Goal: Task Accomplishment & Management: Manage account settings

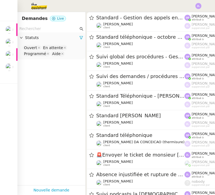
click at [5, 26] on img at bounding box center [9, 30] width 8 height 8
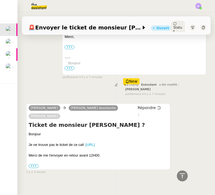
scroll to position [128, 0]
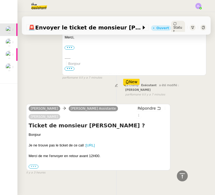
click at [34, 164] on label "•••" at bounding box center [34, 166] width 10 height 4
click at [0, 0] on input "•••" at bounding box center [0, 0] width 0 height 0
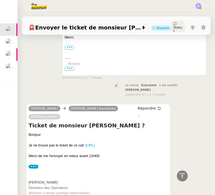
click at [9, 41] on img at bounding box center [9, 42] width 8 height 8
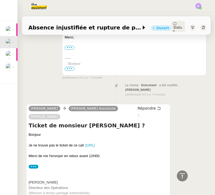
click at [6, 52] on img at bounding box center [9, 55] width 8 height 8
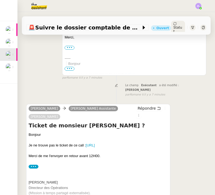
click at [7, 67] on img at bounding box center [9, 67] width 8 height 8
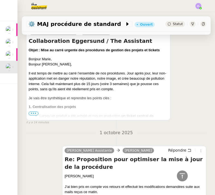
scroll to position [258, 0]
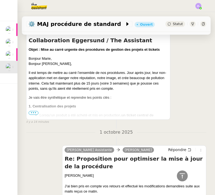
click at [34, 112] on span "•••" at bounding box center [34, 113] width 10 height 4
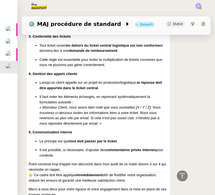
scroll to position [406, 0]
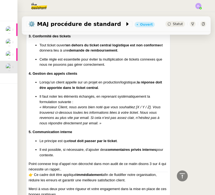
click at [13, 31] on img at bounding box center [9, 30] width 8 height 8
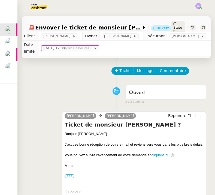
click at [126, 68] on span "Tâche" at bounding box center [125, 71] width 11 height 6
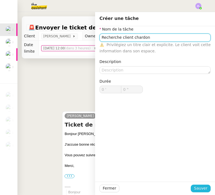
type input "Recherche client chardon"
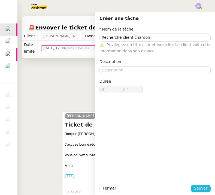
click at [202, 190] on span "Sauver" at bounding box center [200, 188] width 13 height 6
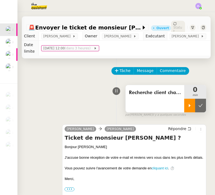
click at [189, 104] on icon at bounding box center [190, 105] width 2 height 3
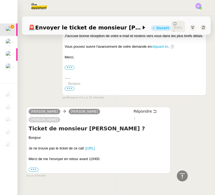
scroll to position [121, 0]
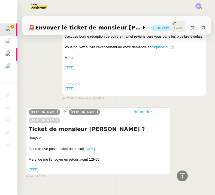
click at [140, 109] on span "Répondre" at bounding box center [142, 111] width 18 height 5
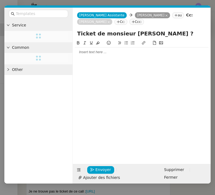
click at [87, 53] on div at bounding box center [141, 52] width 133 height 5
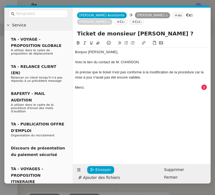
click at [115, 62] on div "Voici le lien du contact de M. CHARDON." at bounding box center [141, 62] width 133 height 5
click at [143, 43] on icon at bounding box center [144, 43] width 4 height 4
type input "M. CHARDON."
paste input "https://crm.zoho.eu/crm/org20060519976/tab/Leads/39937000060743001"
type input "https://crm.zoho.eu/crm/org20060519976/tab/Leads/39937000060743001"
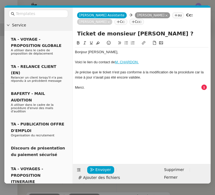
click at [130, 97] on div "Bonjour Thomas, Voici le lien du contact de M. CHARDON. Je précise que le ticke…" at bounding box center [141, 97] width 133 height 115
click at [195, 72] on div "Je précise que le ticket n'est pas conforme à la modification de la procédure c…" at bounding box center [141, 75] width 133 height 10
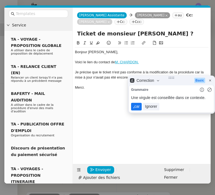
click at [137, 108] on lt-span ", car" at bounding box center [136, 107] width 11 height 8
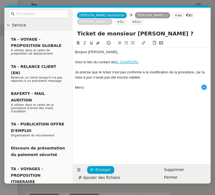
click at [112, 73] on div "Je précise que le ticket n'est pas conforme à la modification de la procédure, …" at bounding box center [141, 75] width 133 height 10
click at [174, 79] on div "Je précise que le ticket qui avait été crée n'est pas conforme à la modificatio…" at bounding box center [141, 75] width 133 height 10
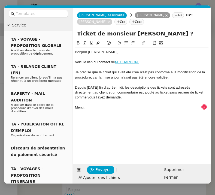
click at [122, 93] on div "Depuis hier fin d'après-midi, les descriptions des tickets sont adressés direct…" at bounding box center [141, 92] width 133 height 15
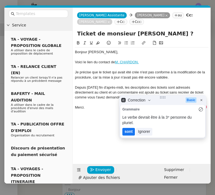
click at [129, 129] on lt-em "sont" at bounding box center [128, 131] width 8 height 4
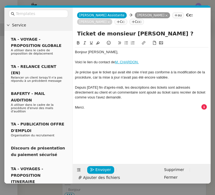
click at [136, 93] on div "Depuis hier fin d'après-midi, les descriptions des tickets sont adressés direct…" at bounding box center [141, 92] width 133 height 15
click at [127, 93] on div "Depuis hier fin d'après-midi, les descriptions des tickets sont adressés direct…" at bounding box center [141, 92] width 133 height 15
click at [136, 91] on div "Depuis hier fin d'après-midi, les descriptions des tickets sont adressés direct…" at bounding box center [141, 92] width 133 height 15
click at [151, 91] on div "Depuis hier fin d'après-midi, les descriptions des tickets sont adressés direct…" at bounding box center [141, 92] width 133 height 15
click at [150, 91] on div "Depuis hier fin d'après-midi, les descriptions des tickets sont adressés direct…" at bounding box center [141, 92] width 133 height 15
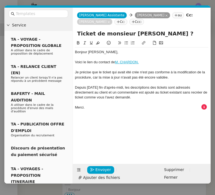
click at [188, 93] on div "Depuis hier fin d'après-midi, les descriptions des tickets sont adressés direct…" at bounding box center [141, 92] width 133 height 15
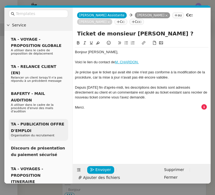
click at [134, 97] on div "Depuis hier fin d'après-midi, les descriptions des tickets sont adressés direct…" at bounding box center [141, 92] width 133 height 15
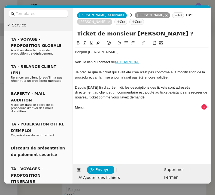
click at [182, 86] on div "Depuis hier fin d'après-midi, les descriptions des tickets sont adressés direct…" at bounding box center [141, 92] width 133 height 15
click at [129, 102] on div at bounding box center [141, 102] width 133 height 5
click at [106, 167] on span "Envoyer" at bounding box center [103, 169] width 16 height 6
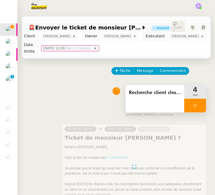
scroll to position [0, 0]
click at [189, 99] on div at bounding box center [195, 106] width 22 height 14
click at [202, 103] on icon at bounding box center [200, 105] width 4 height 4
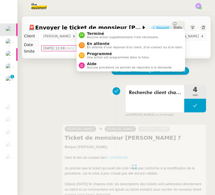
click at [175, 26] on span "Statut" at bounding box center [177, 30] width 9 height 8
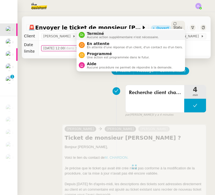
click at [167, 35] on li "Terminé Aucune action supplémentaire n'est nécessaire." at bounding box center [131, 35] width 108 height 10
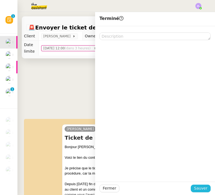
click at [200, 186] on span "Sauver" at bounding box center [200, 188] width 13 height 6
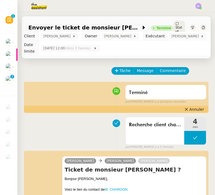
click at [10, 63] on img at bounding box center [9, 67] width 8 height 8
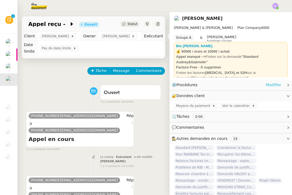
click at [215, 84] on link "Modifier" at bounding box center [274, 85] width 16 height 6
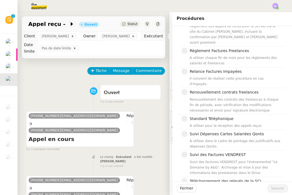
scroll to position [575, 0]
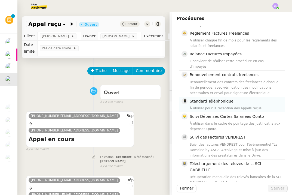
click at [198, 99] on span "Standard Téléphonique" at bounding box center [212, 101] width 44 height 4
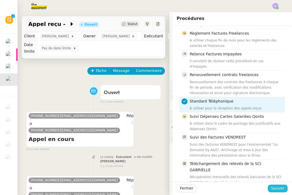
click at [215, 191] on span "Sauver" at bounding box center [277, 188] width 13 height 6
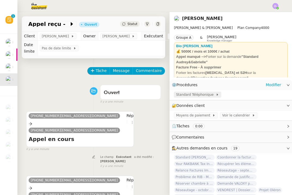
click at [190, 92] on span "Standard Téléphonique" at bounding box center [196, 94] width 40 height 5
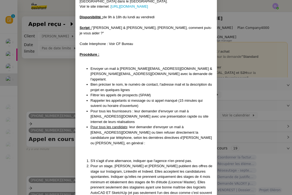
scroll to position [49, 0]
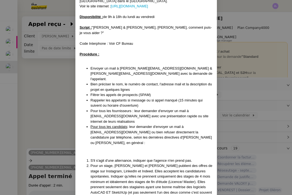
click at [39, 119] on nz-modal-container "MAJ LE 09/04/2025 Contexte : Agence spécialisée dans l'architecture d'intérieur…" at bounding box center [146, 97] width 292 height 195
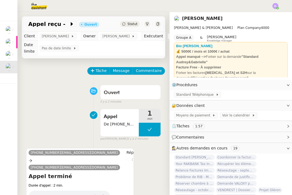
scroll to position [0, 0]
click at [134, 25] on span "Statut" at bounding box center [132, 24] width 10 height 4
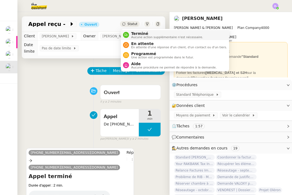
click at [136, 33] on span "Terminé" at bounding box center [167, 33] width 72 height 4
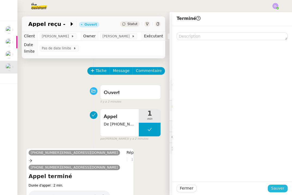
click at [215, 188] on span "Sauver" at bounding box center [277, 188] width 13 height 6
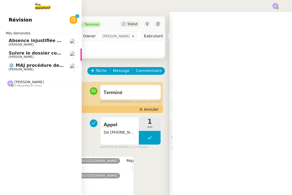
click at [26, 68] on span "[PERSON_NAME]" at bounding box center [21, 70] width 25 height 4
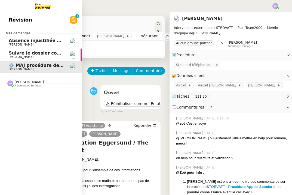
click at [26, 36] on link "Absence injustifiée et rupture de période d’essai Réma Ngaiboye" at bounding box center [41, 42] width 82 height 13
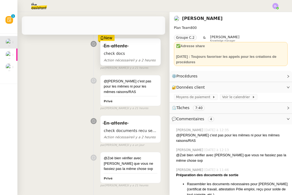
scroll to position [112, 0]
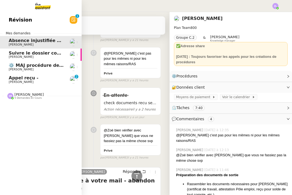
click at [18, 78] on span "Appel reçu -" at bounding box center [24, 77] width 30 height 5
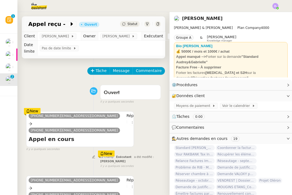
click at [35, 110] on div "New" at bounding box center [32, 111] width 17 height 6
click at [215, 86] on link "Modifier" at bounding box center [274, 85] width 16 height 6
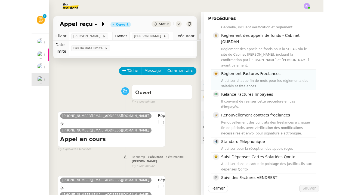
scroll to position [536, 0]
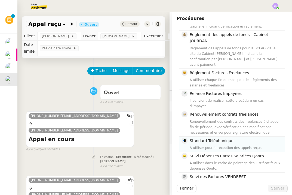
click at [214, 145] on div "À utiliser pour la réception des appels reçus" at bounding box center [236, 147] width 92 height 5
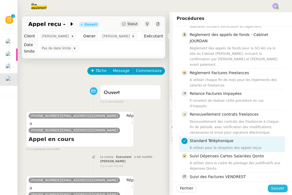
click at [215, 190] on span "Sauver" at bounding box center [277, 188] width 13 height 6
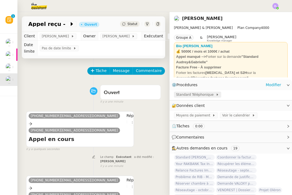
click at [185, 94] on span "Standard Téléphonique" at bounding box center [196, 94] width 40 height 5
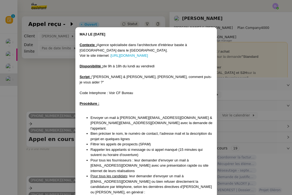
click at [72, 85] on nz-modal-container "MAJ LE 09/04/2025 Contexte : Agence spécialisée dans l'architecture d'intérieur…" at bounding box center [146, 97] width 292 height 195
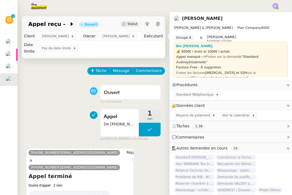
click at [130, 25] on span "Statut" at bounding box center [132, 24] width 10 height 4
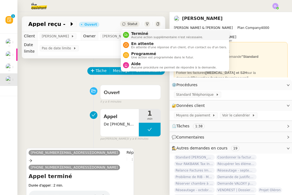
click at [132, 36] on span "Aucune action supplémentaire n'est nécessaire." at bounding box center [167, 37] width 72 height 3
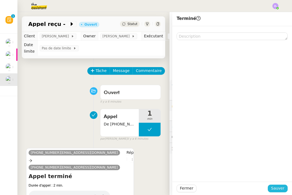
click at [215, 188] on span "Sauver" at bounding box center [277, 188] width 13 height 6
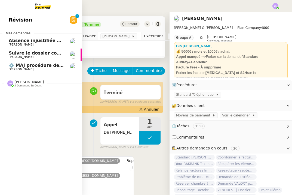
click at [28, 63] on span "⚙️ MAJ procédure de standard" at bounding box center [46, 65] width 74 height 5
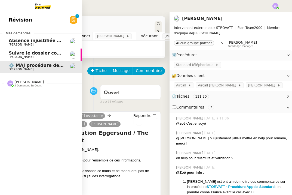
click at [32, 36] on link "Absence injustifiée et rupture de période d’essai Réma Ngaiboye" at bounding box center [41, 42] width 82 height 13
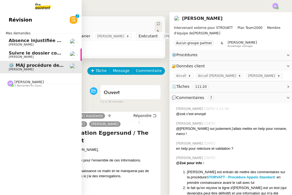
click at [32, 36] on link "Absence injustifiée et rupture de période d’essai Réma Ngaiboye" at bounding box center [41, 42] width 82 height 13
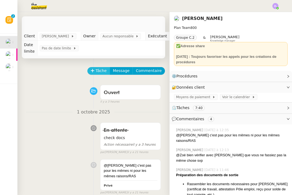
click at [96, 72] on span "Tâche" at bounding box center [101, 71] width 11 height 6
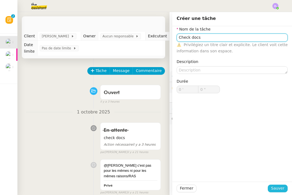
type input "Check docs"
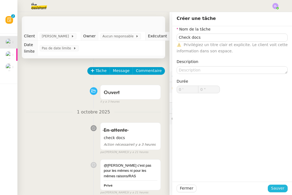
click at [215, 190] on span "Sauver" at bounding box center [277, 188] width 13 height 6
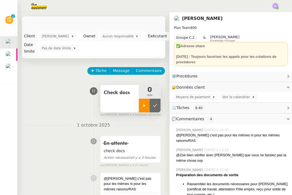
click at [146, 99] on div at bounding box center [144, 106] width 11 height 14
click at [113, 102] on div "Check docs" at bounding box center [119, 98] width 38 height 27
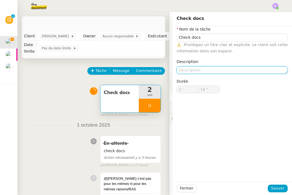
click at [187, 72] on textarea at bounding box center [232, 70] width 111 height 8
type input "19 ""
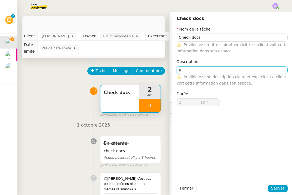
type textarea "Ri"
type input "20 ""
type textarea "Rien R"
type input "21 ""
type textarea "Rien Reçu"
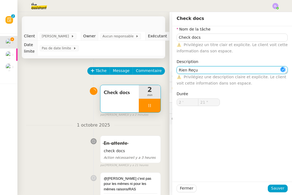
type input "22 ""
type textarea "Rien Reçu / che"
type input "23 ""
type textarea "Rien Reçu / check 1"
type input "24 ""
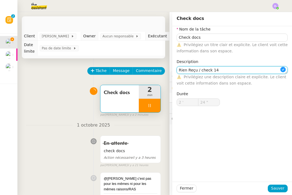
type textarea "Rien Reçu / check 14H"
type input "25 ""
type textarea "Rien Reçu / check 14H"
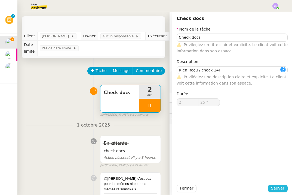
type input "26 ""
click at [215, 190] on span "Sauver" at bounding box center [277, 188] width 13 height 6
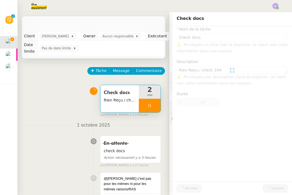
type input "Check docs"
type textarea "Rien Reçu / check 14H"
type input "2 '"
type input "28 ""
click at [145, 105] on div at bounding box center [150, 106] width 22 height 14
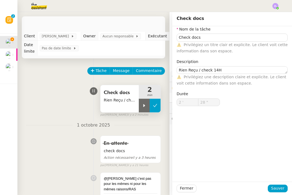
click at [158, 106] on button at bounding box center [155, 106] width 11 height 14
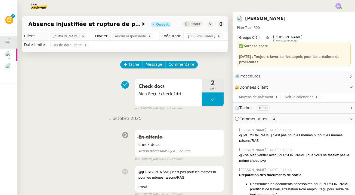
click at [196, 26] on div "Statut" at bounding box center [193, 24] width 20 height 6
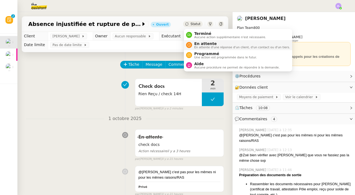
click at [196, 47] on span "En attente d'une réponse d'un client, d'un contact ou d'un tiers." at bounding box center [242, 47] width 96 height 3
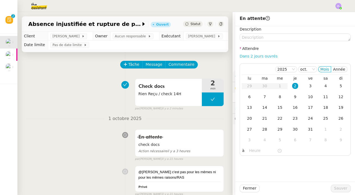
click at [215, 57] on link "Dans 2 jours ouvrés" at bounding box center [259, 56] width 38 height 4
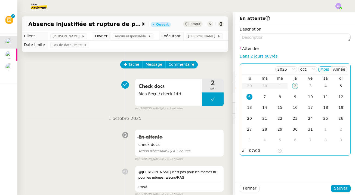
click at [215, 83] on div "2" at bounding box center [295, 86] width 6 height 6
click at [215, 151] on input "07:00" at bounding box center [263, 150] width 28 height 6
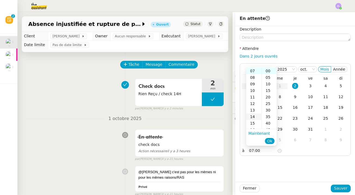
click at [215, 114] on div "14" at bounding box center [253, 116] width 15 height 7
type input "14:00"
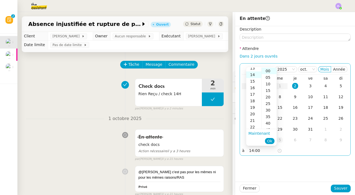
scroll to position [91, 0]
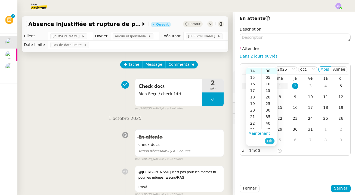
click at [215, 139] on span "Ok" at bounding box center [269, 140] width 5 height 5
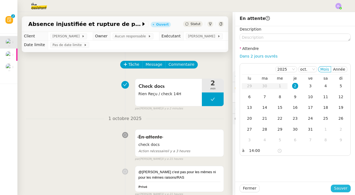
click at [215, 187] on span "Sauver" at bounding box center [340, 188] width 13 height 6
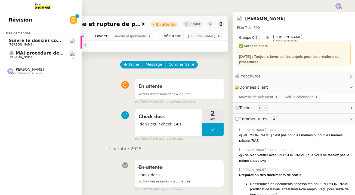
click at [16, 38] on span "Suivre le dossier comptable de Party'z" at bounding box center [56, 40] width 94 height 5
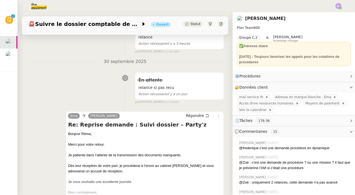
scroll to position [8, 0]
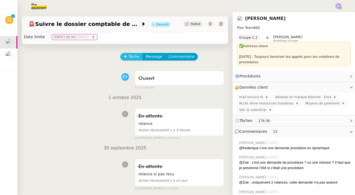
click at [133, 54] on span "Tâche" at bounding box center [134, 56] width 11 height 6
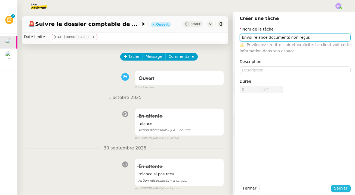
type input "Envoi relance documents non reçus"
click at [215, 188] on span "Sauver" at bounding box center [340, 188] width 13 height 6
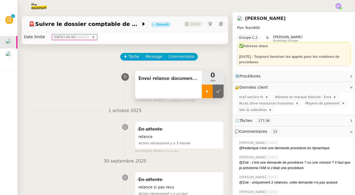
click at [207, 96] on div at bounding box center [207, 91] width 11 height 14
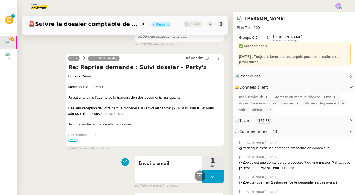
scroll to position [161, 0]
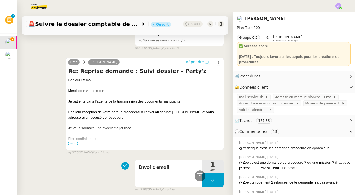
click at [194, 60] on span "Répondre" at bounding box center [195, 61] width 18 height 5
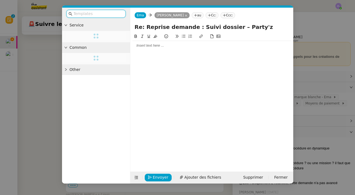
click at [153, 52] on div at bounding box center [212, 98] width 159 height 130
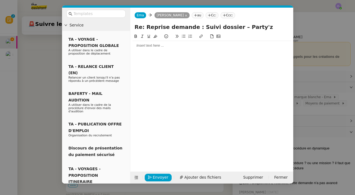
click at [138, 40] on div at bounding box center [212, 37] width 159 height 8
click at [140, 47] on div at bounding box center [212, 45] width 159 height 5
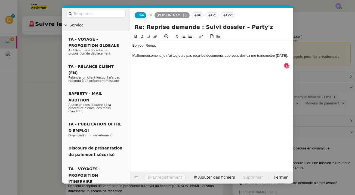
click at [183, 36] on icon at bounding box center [184, 36] width 4 height 4
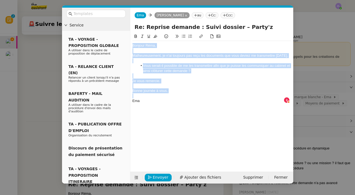
drag, startPoint x: 149, startPoint y: 97, endPoint x: 115, endPoint y: 8, distance: 94.6
click at [115, 8] on nz-layout "Service TA - VOYAGE - PROPOSITION GLOBALE A utiliser dans le cadre de propositi…" at bounding box center [177, 96] width 231 height 176
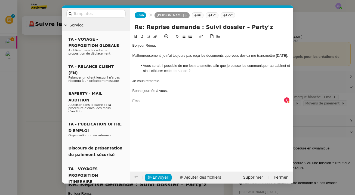
click at [146, 98] on div "Ema" at bounding box center [212, 100] width 159 height 5
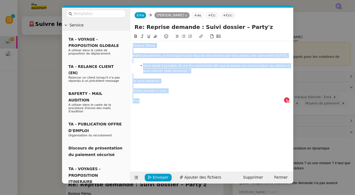
copy div "Bonjour Réma, Malheureusement, je n'ai toujours pas reçu les documents que vous…"
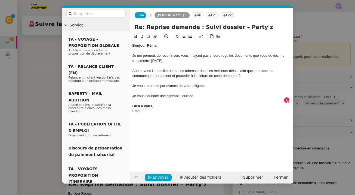
scroll to position [6, 0]
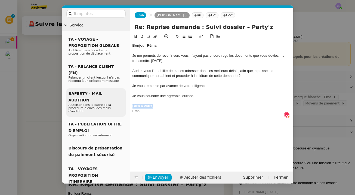
drag, startPoint x: 155, startPoint y: 104, endPoint x: 106, endPoint y: 103, distance: 48.2
click at [106, 103] on nz-layout "Service TA - VOYAGE - PROPOSITION GLOBALE A utiliser dans le cadre de propositi…" at bounding box center [177, 96] width 231 height 176
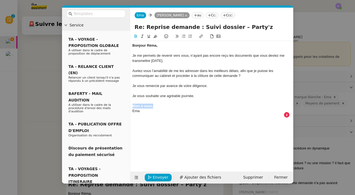
click at [137, 36] on icon at bounding box center [136, 36] width 4 height 4
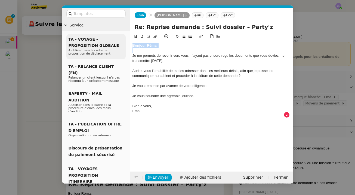
drag, startPoint x: 164, startPoint y: 49, endPoint x: 115, endPoint y: 42, distance: 48.8
click at [115, 42] on nz-layout "Service TA - VOYAGE - PROPOSITION GLOBALE A utiliser dans le cadre de propositi…" at bounding box center [177, 96] width 231 height 176
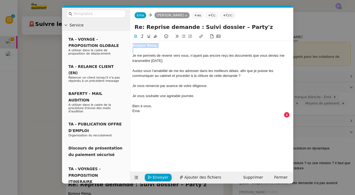
click at [136, 35] on icon at bounding box center [136, 36] width 4 height 4
click at [172, 61] on div "Je me permets de revenir vers vous, n’ayant pas encore reçu les documents que v…" at bounding box center [212, 58] width 159 height 10
click at [133, 70] on div "Auriez-vous l’amabilité de me les adresser dans les meilleurs délais, afin que …" at bounding box center [212, 73] width 159 height 10
click at [183, 37] on icon at bounding box center [184, 36] width 4 height 4
drag, startPoint x: 178, startPoint y: 69, endPoint x: 164, endPoint y: 69, distance: 14.7
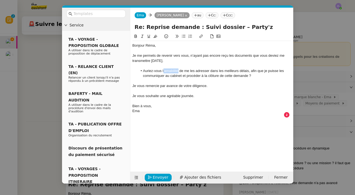
click at [164, 69] on li "Auriez-vous l’amabilité de me les adresser dans les meilleurs délais, afin que …" at bounding box center [215, 73] width 154 height 10
click at [215, 77] on li "Auriez-vous la possibilité de me les adresser dans les meilleurs délais, afin q…" at bounding box center [215, 73] width 154 height 10
drag, startPoint x: 209, startPoint y: 86, endPoint x: 161, endPoint y: 86, distance: 47.9
click at [161, 86] on div "Je vous remercie par avance de votre diligence." at bounding box center [212, 85] width 159 height 5
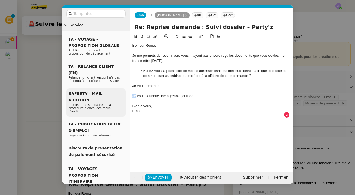
drag, startPoint x: 136, startPoint y: 95, endPoint x: 123, endPoint y: 94, distance: 13.1
click at [123, 94] on nz-layout "Service TA - VOYAGE - PROPOSITION GLOBALE A utiliser dans le cadre de propositi…" at bounding box center [177, 96] width 231 height 176
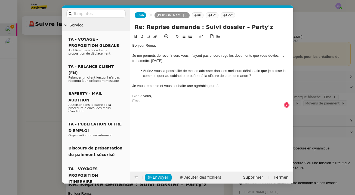
click at [156, 93] on div "Bien à vous," at bounding box center [212, 95] width 159 height 5
click at [153, 104] on div "Ema" at bounding box center [212, 105] width 159 height 5
click at [162, 175] on span "Envoyer" at bounding box center [161, 177] width 16 height 6
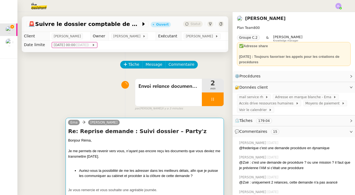
scroll to position [0, 0]
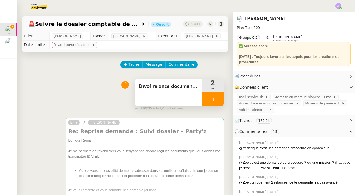
click at [207, 97] on div at bounding box center [213, 99] width 22 height 14
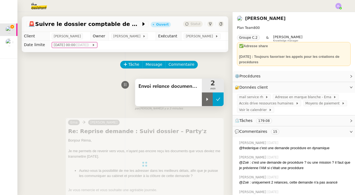
click at [215, 98] on icon at bounding box center [218, 99] width 4 height 4
click at [198, 23] on span "Statut" at bounding box center [196, 24] width 10 height 4
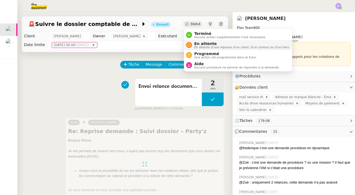
click at [197, 48] on span "En attente d'une réponse d'un client, d'un contact ou d'un tiers." at bounding box center [242, 47] width 96 height 3
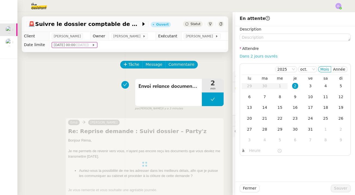
click at [215, 55] on link "Dans 2 jours ouvrés" at bounding box center [259, 56] width 38 height 4
type input "07:00"
click at [215, 187] on span "Sauver" at bounding box center [340, 188] width 13 height 6
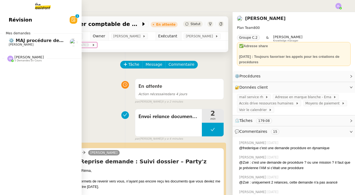
click at [35, 43] on span "[PERSON_NAME]" at bounding box center [36, 44] width 55 height 3
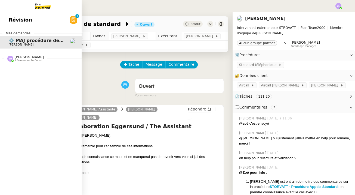
click at [39, 8] on img at bounding box center [38, 6] width 42 height 12
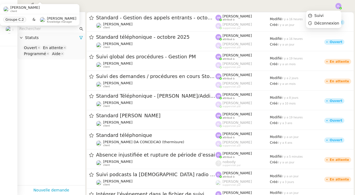
click at [215, 4] on img at bounding box center [339, 6] width 6 height 6
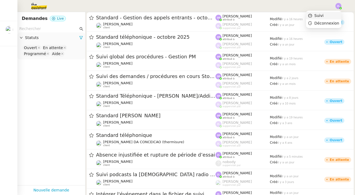
click at [215, 14] on li "Suivi" at bounding box center [323, 16] width 35 height 8
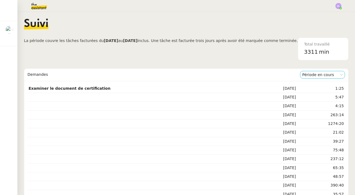
click at [215, 74] on nz-select-item "Période en cours" at bounding box center [323, 74] width 41 height 7
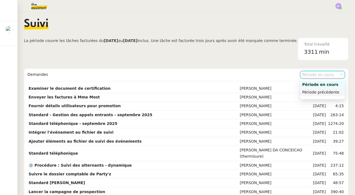
click at [215, 93] on div "Période précédente" at bounding box center [323, 92] width 41 height 5
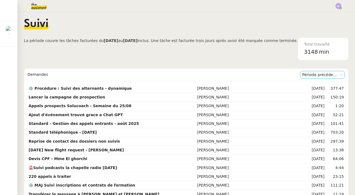
click at [215, 76] on nz-select-item "Période précédente" at bounding box center [323, 74] width 41 height 7
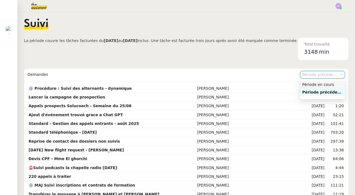
click at [215, 85] on div "Période en cours" at bounding box center [323, 84] width 41 height 5
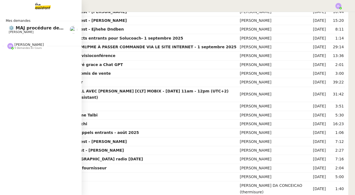
click at [39, 12] on div "Mes demandes ⚙️ MAJ procédure de standard Thomas SOULIER Stéphanie Rakotosalama…" at bounding box center [41, 103] width 82 height 183
click at [41, 9] on img at bounding box center [38, 6] width 42 height 12
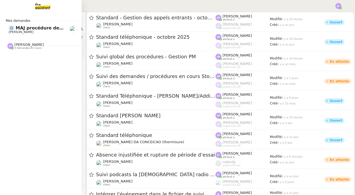
click at [44, 45] on span "[PERSON_NAME]" at bounding box center [28, 44] width 29 height 4
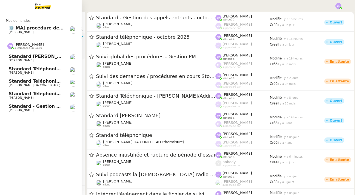
click at [44, 45] on span "[PERSON_NAME]" at bounding box center [28, 44] width 29 height 4
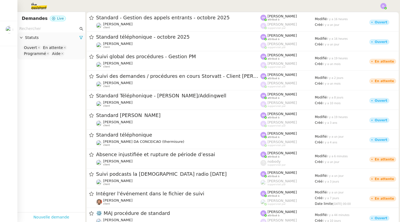
click at [53, 194] on link "Nouvelle demande" at bounding box center [51, 217] width 36 height 6
click at [57, 194] on div "Nouvelle demande" at bounding box center [51, 217] width 68 height 10
click at [48, 194] on link "Nouvelle demande" at bounding box center [51, 217] width 36 height 6
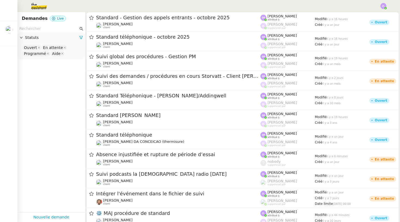
click at [83, 28] on nz-input-group at bounding box center [51, 28] width 68 height 7
click at [80, 28] on icon at bounding box center [82, 29] width 4 height 4
click at [50, 30] on input "text" at bounding box center [48, 29] width 59 height 6
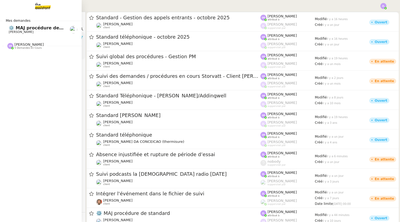
click at [36, 30] on span "[PERSON_NAME]" at bounding box center [36, 31] width 55 height 3
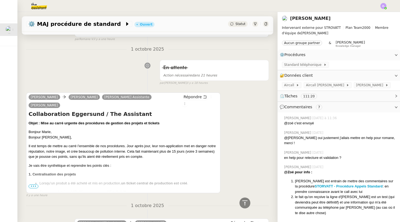
scroll to position [191, 0]
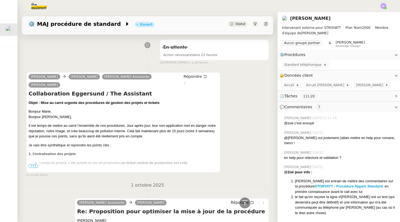
click at [35, 164] on span "•••" at bounding box center [34, 166] width 10 height 4
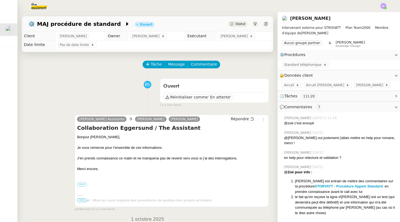
scroll to position [0, 0]
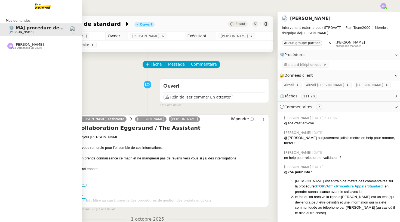
click at [40, 6] on img at bounding box center [38, 6] width 42 height 12
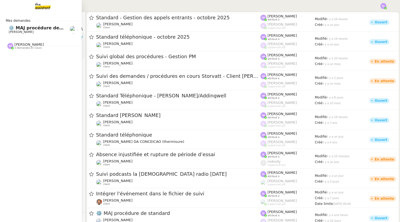
click at [34, 23] on link "⚙️ MAJ procédure de standard [PERSON_NAME]" at bounding box center [41, 29] width 82 height 13
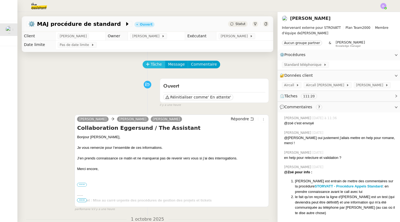
click at [155, 67] on span "Tâche" at bounding box center [156, 64] width 11 height 6
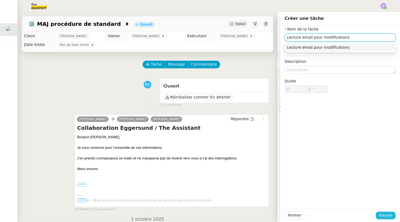
type input "Lecture email pour modifications"
click at [215, 194] on span "Sauver" at bounding box center [385, 215] width 13 height 6
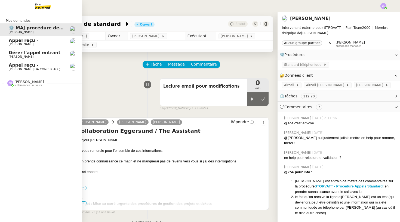
click at [13, 72] on link "Appel reçu - Charles DA CONCEICAO (thermisure)" at bounding box center [41, 67] width 82 height 13
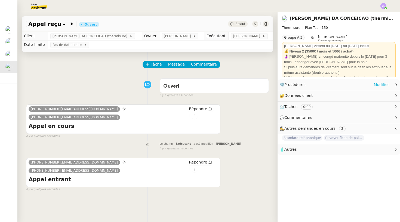
click at [215, 84] on link "Modifier" at bounding box center [382, 85] width 16 height 6
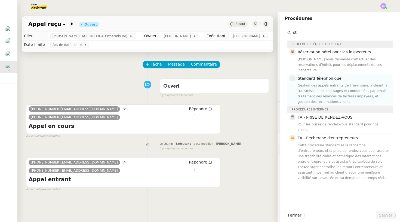
type input "st"
click at [215, 83] on div "Gestion des appels entrants de Thermisure, incluant la transmission des message…" at bounding box center [344, 94] width 92 height 22
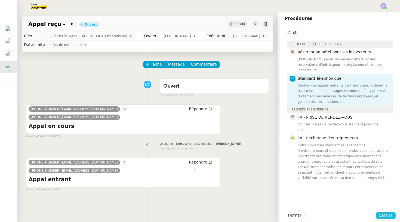
click at [215, 194] on span "Sauver" at bounding box center [385, 215] width 13 height 6
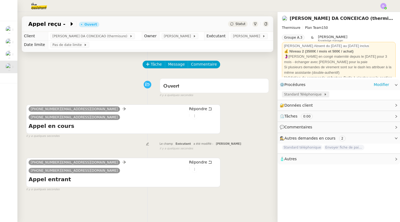
click at [215, 94] on span "Standard Téléphonique" at bounding box center [304, 94] width 40 height 5
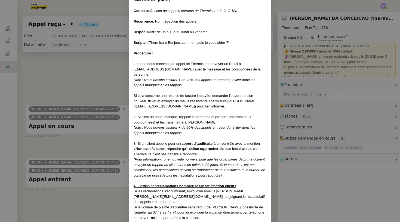
scroll to position [32, 0]
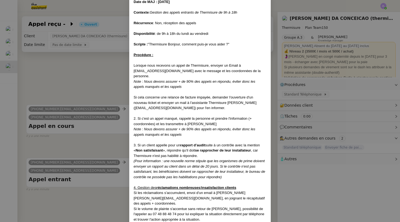
click at [89, 71] on nz-modal-container "Date de MAJ : 22/09/25 Contexte : Gestion des appels entrants de Thermisure de …" at bounding box center [200, 111] width 400 height 222
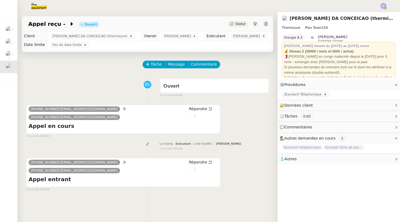
scroll to position [30, 0]
click at [162, 69] on div "Tâche Message Commentaire" at bounding box center [206, 67] width 126 height 13
click at [147, 61] on button "Tâche" at bounding box center [154, 65] width 23 height 8
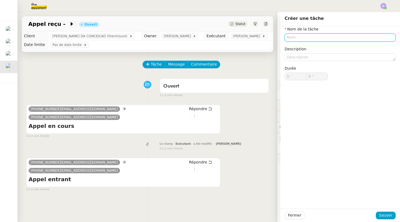
type input "A"
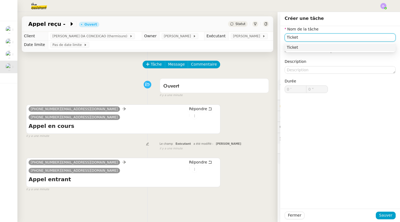
type input "Ticket"
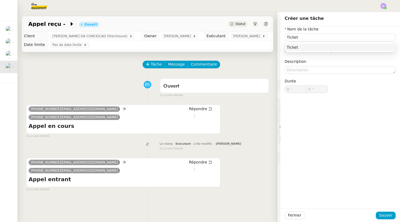
click at [215, 194] on div "Fermer Sauver" at bounding box center [340, 215] width 120 height 13
click at [215, 194] on span "Sauver" at bounding box center [385, 215] width 13 height 6
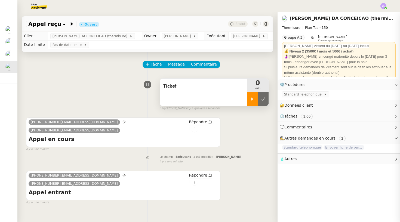
click at [215, 100] on icon at bounding box center [253, 98] width 2 height 3
click at [215, 97] on span "Standard Téléphonique" at bounding box center [304, 94] width 40 height 5
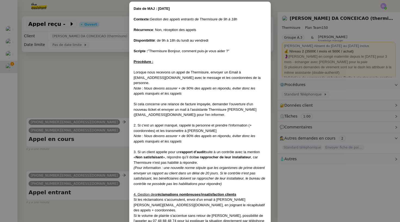
scroll to position [26, 0]
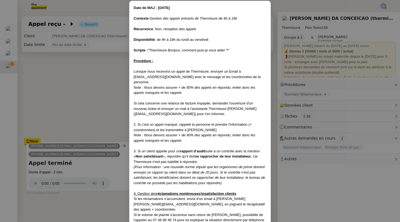
click at [53, 75] on nz-modal-container "Date de MAJ : 22/09/25 Contexte : Gestion des appels entrants de Thermisure de …" at bounding box center [200, 111] width 400 height 222
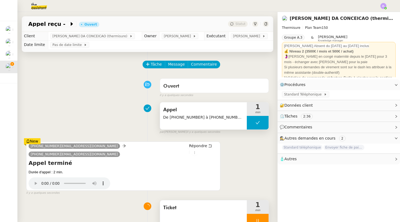
click at [215, 125] on div "Appel De +33970821571 à +33255995557" at bounding box center [203, 115] width 87 height 27
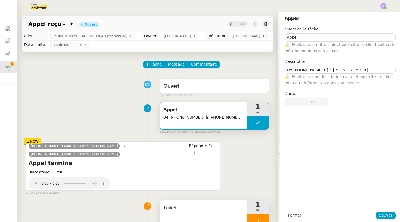
click at [215, 194] on div at bounding box center [258, 221] width 22 height 14
type input "Appel"
type textarea "De +33970821571 à +33255995557"
type input "1 '"
type input "36 ""
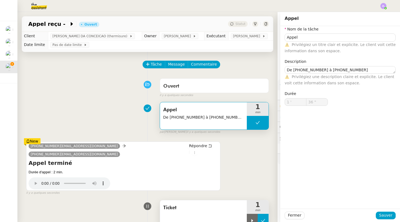
click at [215, 194] on icon at bounding box center [263, 221] width 4 height 4
type input "Appel"
type textarea "De +33970821571 à +33255995557"
type input "1 '"
type input "36 ""
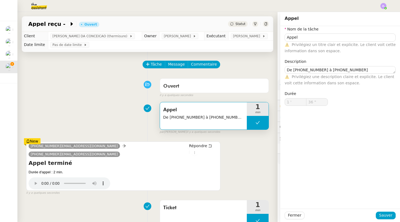
type input "Appel"
type textarea "De +33970821571 à +33255995557"
type input "1 '"
type input "36 ""
type input "Appel"
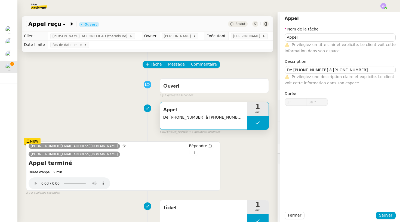
type textarea "De +33970821571 à +33255995557"
type input "1 '"
type input "36 ""
click at [201, 194] on div "Ticket" at bounding box center [203, 213] width 87 height 27
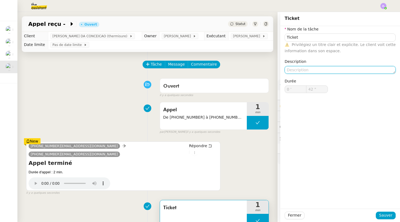
click at [215, 68] on textarea at bounding box center [340, 70] width 111 height 8
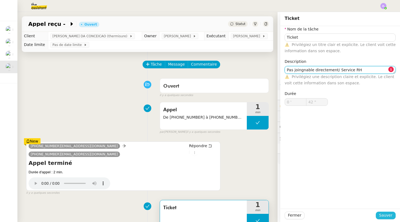
type textarea "Pas joingnable directement/ Service RH"
drag, startPoint x: 384, startPoint y: 218, endPoint x: 196, endPoint y: 160, distance: 196.1
click at [215, 194] on span "Sauver" at bounding box center [385, 215] width 13 height 6
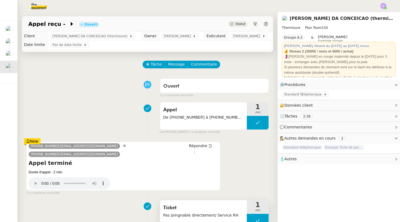
click at [215, 194] on button at bounding box center [258, 221] width 22 height 14
click at [215, 194] on icon at bounding box center [252, 221] width 4 height 4
click at [174, 63] on span "Message" at bounding box center [176, 64] width 17 height 6
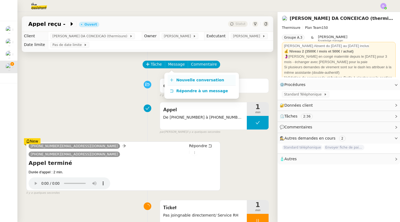
click at [178, 76] on link "Nouvelle conversation" at bounding box center [202, 80] width 68 height 11
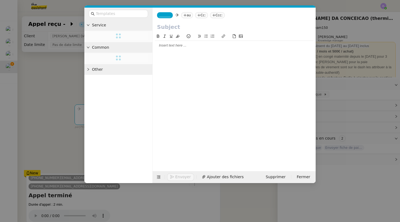
click at [162, 17] on span "_______" at bounding box center [164, 15] width 11 height 4
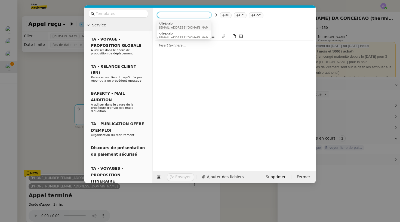
click at [173, 28] on span "victoria.assistante@thermisure.fr" at bounding box center [185, 27] width 52 height 3
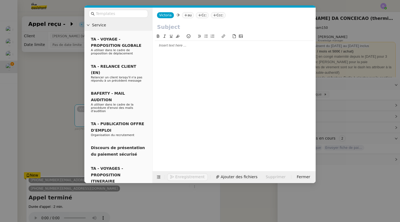
click at [189, 13] on nz-tag "au" at bounding box center [188, 15] width 12 height 6
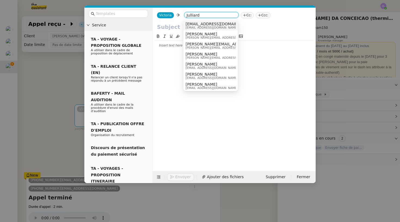
type input "Julliard"
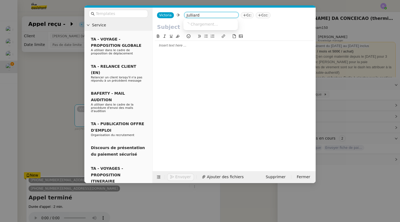
drag, startPoint x: 201, startPoint y: 29, endPoint x: 203, endPoint y: 35, distance: 5.8
click at [203, 35] on button at bounding box center [206, 36] width 7 height 6
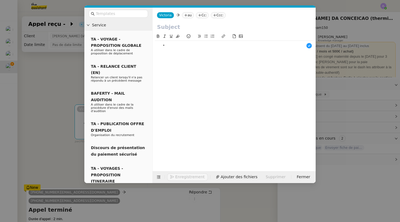
click at [187, 16] on nz-tag "au" at bounding box center [188, 15] width 12 height 6
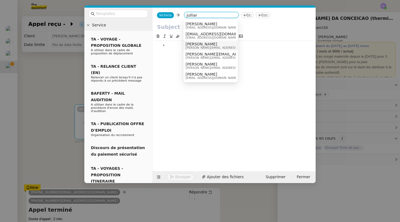
type input "julliar"
click at [212, 47] on span "jeremy.juliard@thermisure.fr" at bounding box center [224, 47] width 77 height 3
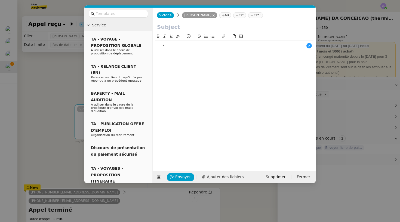
click at [162, 23] on div "Victoria Victoria Jeremy JULIARD Jeremy JULIARD au Cc: Ccc:" at bounding box center [234, 15] width 163 height 15
click at [162, 25] on input "text" at bounding box center [234, 27] width 154 height 8
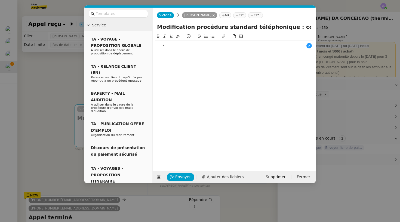
type input "Modification procédure standard téléphonique : contact RH"
click at [173, 44] on li at bounding box center [237, 45] width 154 height 5
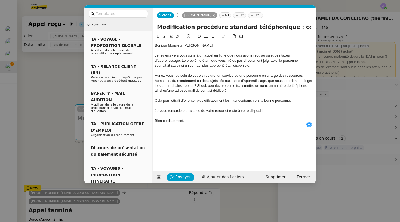
scroll to position [6, 0]
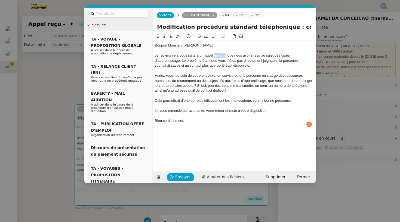
drag, startPoint x: 227, startPoint y: 56, endPoint x: 215, endPoint y: 56, distance: 12.3
click at [215, 56] on div "Je reviens vers vous suite à un appel en ligne que nous avons reçu au sujet des…" at bounding box center [234, 60] width 159 height 15
drag, startPoint x: 285, startPoint y: 56, endPoint x: 268, endPoint y: 55, distance: 17.2
click at [215, 55] on div "Je reviens vers vous suite à un appel sur le standard téléphonique que nous avo…" at bounding box center [234, 60] width 159 height 15
drag, startPoint x: 237, startPoint y: 60, endPoint x: 228, endPoint y: 60, distance: 8.4
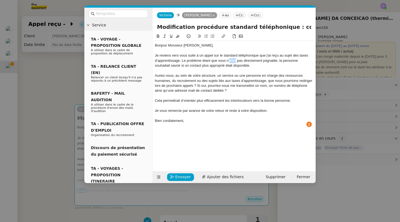
click at [215, 60] on div "Je reviens vers vous suite à un appel sur le standard téléphonique que j'ai reç…" at bounding box center [234, 60] width 159 height 15
drag, startPoint x: 274, startPoint y: 60, endPoint x: 275, endPoint y: 69, distance: 9.1
click at [215, 69] on div "Bonjour Monsieur Julliard, Je reviens vers vous suite à un appel sur le standar…" at bounding box center [234, 86] width 159 height 90
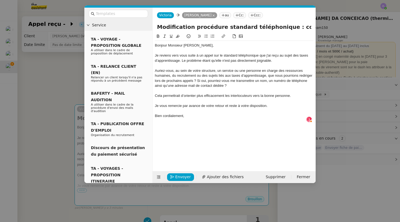
click at [155, 69] on div "Auriez-vous, au sein de votre structure, un service ou une personne en charge d…" at bounding box center [234, 78] width 159 height 20
click at [207, 36] on icon at bounding box center [206, 36] width 4 height 3
drag, startPoint x: 309, startPoint y: 74, endPoint x: 286, endPoint y: 75, distance: 23.2
click at [215, 75] on li "Auriez-vous, au sein de votre structure, un service ou une personne en charge d…" at bounding box center [237, 78] width 154 height 20
click at [215, 80] on li "Auriez-vous, au sein de votre structure, un service ou une personne en charge d…" at bounding box center [237, 78] width 154 height 20
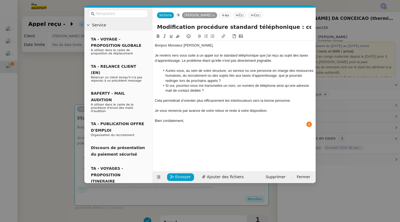
click at [215, 85] on li "Si oui, pourriez-vous me transmettre un nom, un numéro de téléphone ainsi qu’un…" at bounding box center [237, 88] width 154 height 10
click at [215, 85] on li "Si oui, pourriez-vous me transmettre un nom, un numéro de téléphone ou qu’une a…" at bounding box center [237, 88] width 154 height 10
click at [206, 90] on li "Si oui, pourriez-vous me transmettre un nom, un numéro de téléphone ou une adre…" at bounding box center [237, 88] width 154 height 10
click at [188, 90] on li "Si oui, pourriez-vous me transmettre un nom, un numéro de téléphone ou une adre…" at bounding box center [237, 88] width 154 height 10
drag, startPoint x: 255, startPoint y: 90, endPoint x: 189, endPoint y: 90, distance: 66.2
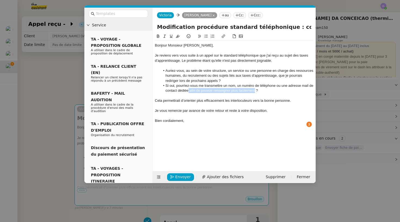
click at [189, 90] on li "Si oui, pourriez-vous me transmettre un nom, un numéro de téléphone ou une adre…" at bounding box center [237, 88] width 154 height 10
drag, startPoint x: 200, startPoint y: 110, endPoint x: 182, endPoint y: 111, distance: 18.2
click at [182, 111] on div "Je vous remercie par avance de votre retour et reste à votre disposition." at bounding box center [234, 110] width 159 height 5
click at [201, 118] on div "Bien cordialement," at bounding box center [234, 120] width 159 height 5
click at [184, 109] on div "Je vous remercie de votre retour et reste à votre disposition." at bounding box center [234, 110] width 159 height 5
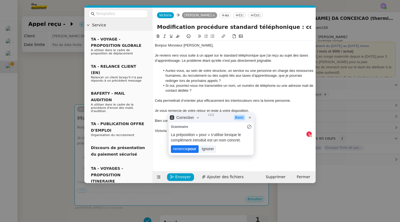
click at [186, 150] on lt-span "remercie pour" at bounding box center [185, 149] width 28 height 8
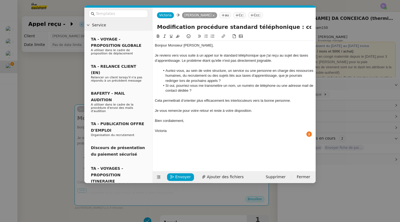
click at [215, 59] on div "Je reviens vers vous suite à un appel sur le standard téléphonique que j'ai reç…" at bounding box center [234, 58] width 159 height 10
click at [215, 91] on li "Si oui, pourriez-vous me transmettre un nom, un numéro de téléphone ou une adre…" at bounding box center [237, 88] width 154 height 10
click at [175, 71] on li "Auriez-vous, au sein de votre structure, un service ou une personne en charge d…" at bounding box center [237, 75] width 154 height 15
drag, startPoint x: 226, startPoint y: 70, endPoint x: 168, endPoint y: 70, distance: 58.5
click at [168, 70] on li "Au-vous, au sein de votre structure, un service ou une personne en charge des r…" at bounding box center [237, 75] width 154 height 15
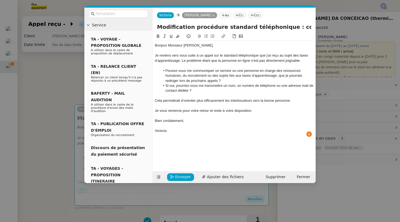
click at [215, 80] on li "Pouvez-vous me communiquer un service ou une personne en charge des ressources …" at bounding box center [237, 75] width 154 height 15
click at [215, 71] on li "Pouvez-vous me communiquer un service ou une personne en charge des ressources …" at bounding box center [237, 75] width 154 height 15
click at [180, 178] on span "Envoyer" at bounding box center [183, 177] width 16 height 6
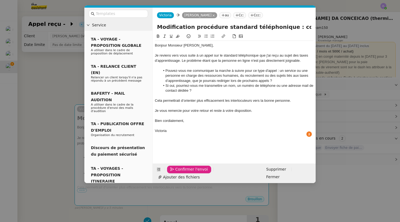
click at [180, 173] on span "Confirmer l'envoi" at bounding box center [191, 169] width 33 height 6
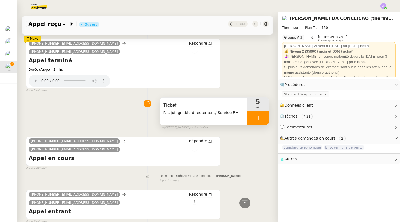
scroll to position [207, 0]
click at [215, 112] on div at bounding box center [258, 119] width 22 height 14
click at [215, 117] on icon at bounding box center [263, 118] width 4 height 3
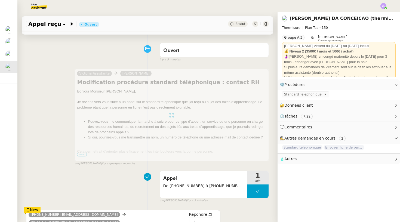
scroll to position [13, 0]
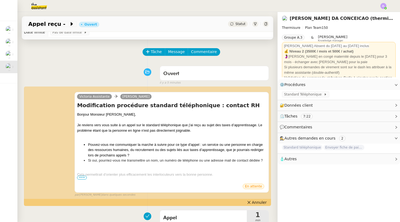
click at [215, 25] on span "Statut" at bounding box center [241, 24] width 10 height 4
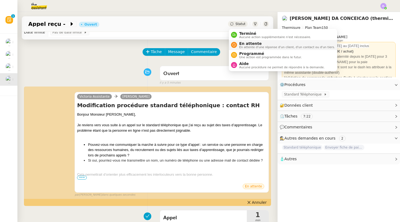
click at [215, 45] on span "En attente" at bounding box center [287, 43] width 96 height 4
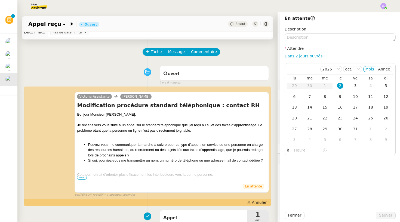
click at [215, 58] on div "Dans 2 jours ouvrés" at bounding box center [340, 56] width 111 height 6
click at [215, 55] on link "Dans 2 jours ouvrés" at bounding box center [304, 56] width 38 height 4
type input "07:00"
click at [215, 194] on span "Sauver" at bounding box center [385, 215] width 13 height 6
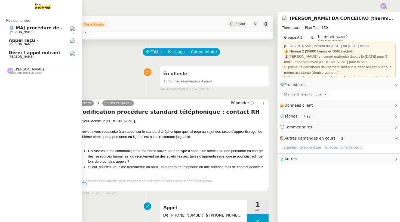
click at [18, 39] on span "Appel reçu -" at bounding box center [24, 40] width 30 height 5
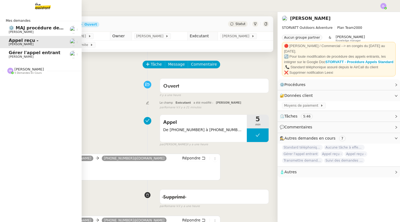
click at [31, 74] on div "Stéphanie Rakotosalama 5 demandes en cours" at bounding box center [41, 69] width 82 height 16
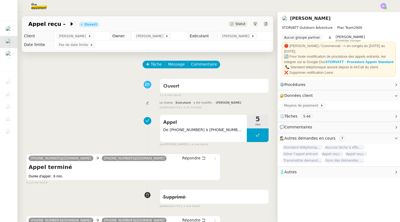
click at [45, 7] on img at bounding box center [35, 6] width 42 height 12
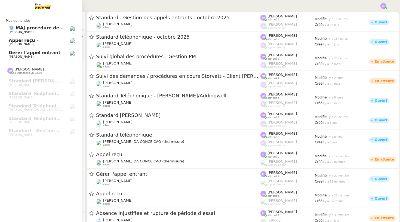
click at [20, 41] on span "Appel reçu -" at bounding box center [24, 40] width 30 height 5
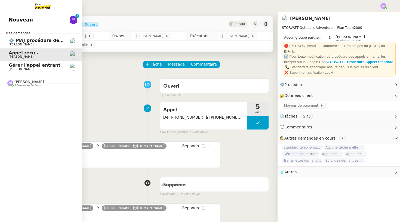
click at [20, 24] on span "Nouveau" at bounding box center [21, 20] width 24 height 8
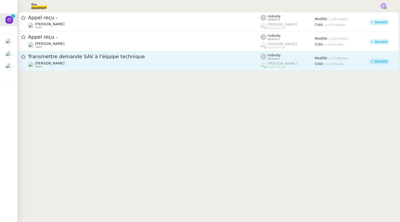
click at [131, 60] on div "Transmettre demande SAV à l'équipe technique" at bounding box center [144, 56] width 233 height 7
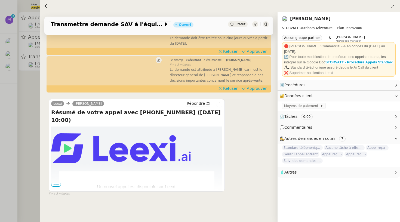
scroll to position [75, 0]
click at [10, 109] on div at bounding box center [200, 111] width 400 height 222
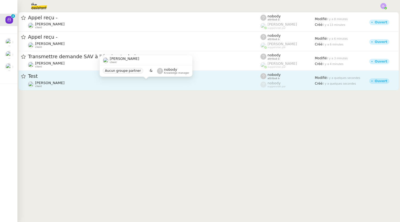
click at [120, 87] on div "Bertrand Canavaggio client" at bounding box center [144, 84] width 233 height 7
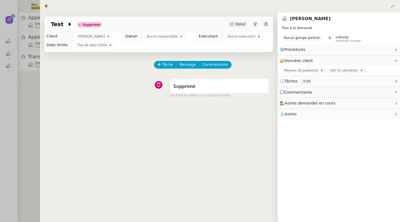
click at [25, 84] on div at bounding box center [200, 111] width 400 height 222
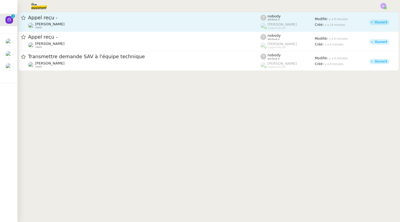
click at [88, 18] on span "Appel reçu -" at bounding box center [144, 17] width 233 height 5
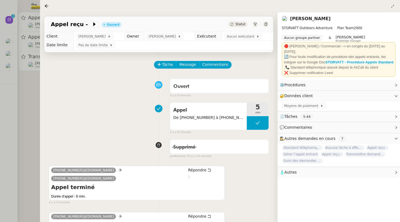
click at [23, 87] on div at bounding box center [200, 111] width 400 height 222
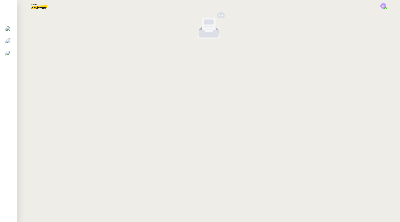
click at [38, 4] on img at bounding box center [35, 6] width 42 height 12
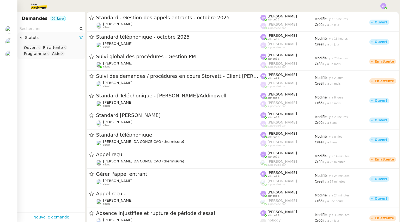
click at [68, 58] on div "Ouvert En attente Programmé Aide" at bounding box center [51, 51] width 68 height 16
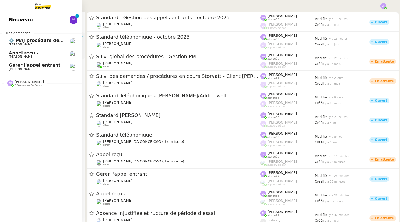
click at [23, 21] on span "Nouveau" at bounding box center [21, 20] width 24 height 8
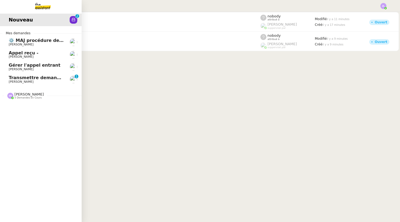
click at [30, 83] on link "Transmettre demande SAV à l'équipe technique [PERSON_NAME] 0 1 2 3 4 5 6 7 8 9" at bounding box center [41, 79] width 82 height 13
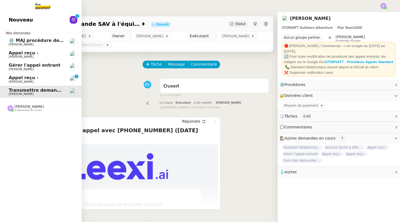
click at [11, 80] on span "[PERSON_NAME]" at bounding box center [21, 82] width 25 height 4
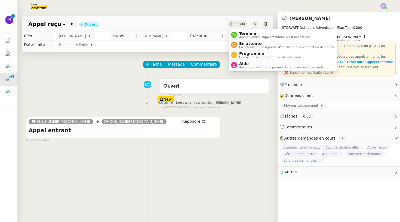
click at [237, 25] on span "Statut" at bounding box center [241, 24] width 10 height 4
click at [253, 39] on span "Aucune action supplémentaire n'est nécessaire." at bounding box center [275, 37] width 72 height 3
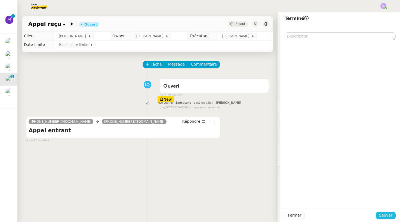
click at [387, 218] on span "Sauver" at bounding box center [385, 215] width 13 height 6
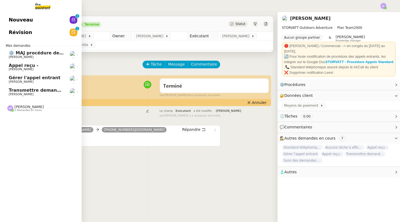
click at [30, 67] on span "Appel reçu -" at bounding box center [24, 65] width 30 height 5
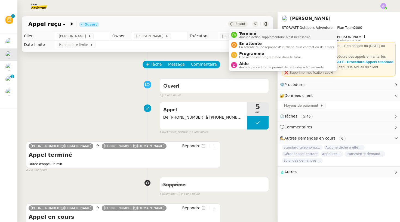
click at [244, 37] on span "Aucune action supplémentaire n'est nécessaire." at bounding box center [275, 37] width 72 height 3
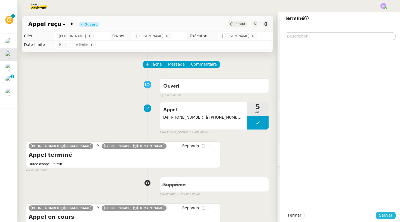
click at [385, 219] on button "Sauver" at bounding box center [386, 216] width 20 height 8
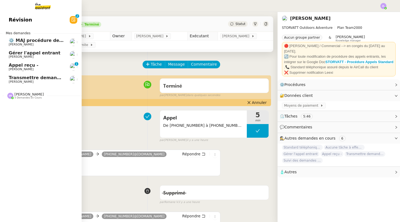
click at [16, 57] on span "[PERSON_NAME]" at bounding box center [21, 57] width 25 height 4
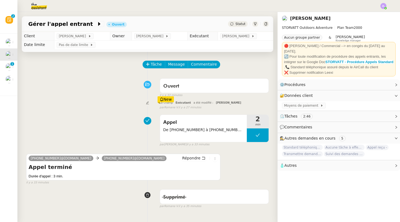
click at [243, 25] on span "Statut" at bounding box center [241, 24] width 10 height 4
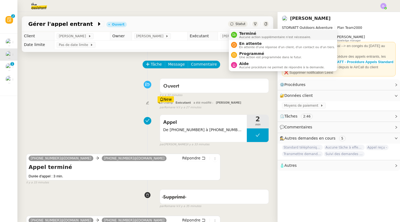
click at [243, 35] on span "Terminé" at bounding box center [275, 33] width 72 height 4
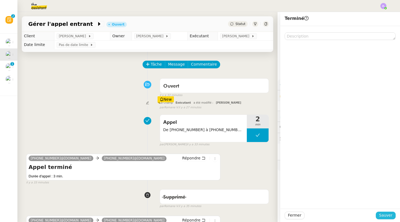
click at [389, 218] on span "Sauver" at bounding box center [385, 215] width 13 height 6
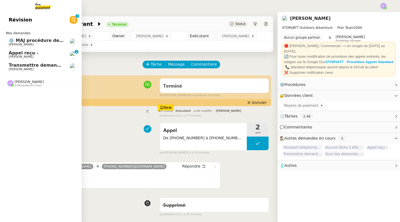
click at [18, 57] on span "[PERSON_NAME]" at bounding box center [21, 57] width 25 height 4
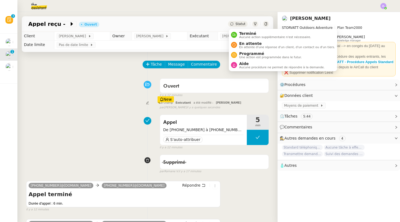
click at [239, 24] on span "Statut" at bounding box center [241, 24] width 10 height 4
click at [240, 33] on span "Terminé" at bounding box center [275, 33] width 72 height 4
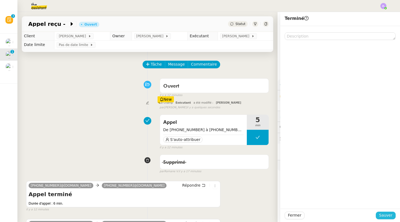
click at [389, 215] on span "Sauver" at bounding box center [385, 215] width 13 height 6
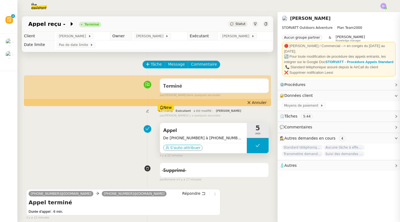
click at [178, 146] on span "S'auto-attribuer" at bounding box center [185, 147] width 30 height 5
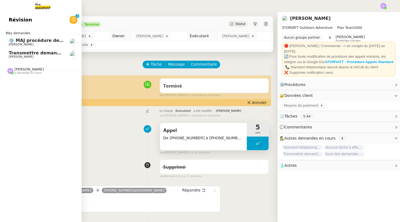
click at [11, 55] on span "[PERSON_NAME]" at bounding box center [21, 57] width 25 height 4
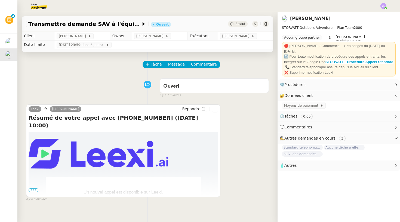
click at [235, 25] on div "Statut" at bounding box center [238, 24] width 20 height 6
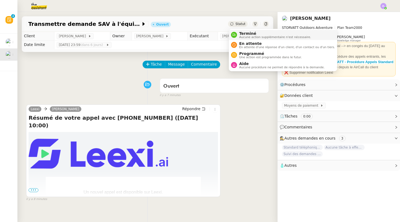
click at [236, 30] on li "Terminé Aucune action supplémentaire n'est nécessaire." at bounding box center [283, 35] width 108 height 10
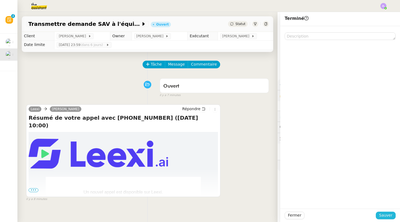
click at [386, 212] on span "Sauver" at bounding box center [385, 215] width 13 height 6
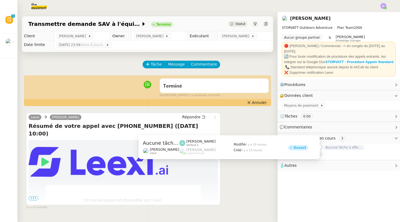
click at [339, 148] on span "Aucune tâche à effectuer" at bounding box center [344, 147] width 41 height 5
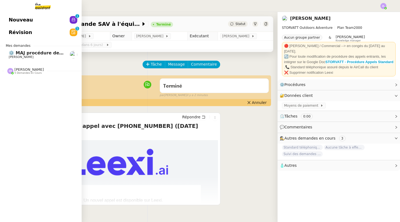
click at [27, 24] on span "Nouveau" at bounding box center [21, 20] width 24 height 8
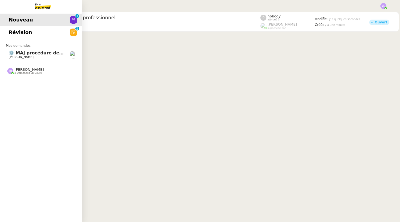
click at [21, 69] on span "[PERSON_NAME]" at bounding box center [28, 70] width 29 height 4
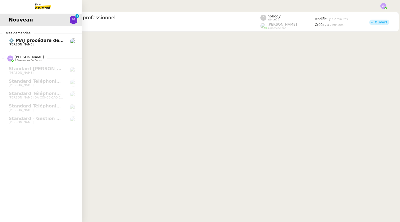
click at [48, 26] on link "Nouveau 0 1 2 3 4 5 6 7 8 9" at bounding box center [41, 20] width 82 height 13
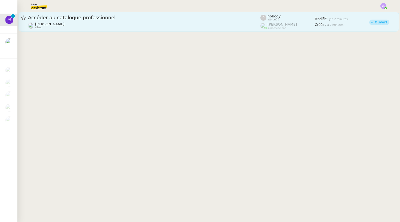
click at [127, 21] on div "Accéder au catalogue professionnel" at bounding box center [144, 17] width 233 height 7
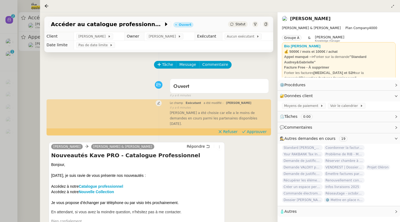
click at [17, 62] on div at bounding box center [200, 111] width 400 height 222
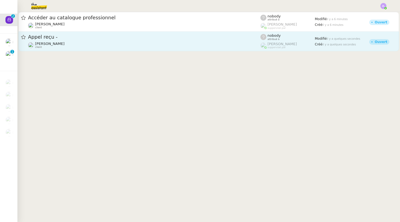
click at [157, 38] on span "Appel reçu -" at bounding box center [144, 37] width 233 height 5
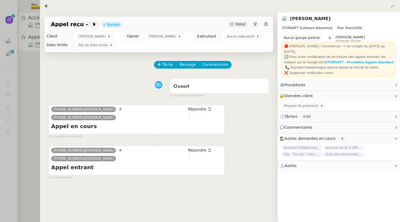
click at [88, 22] on span at bounding box center [90, 24] width 4 height 7
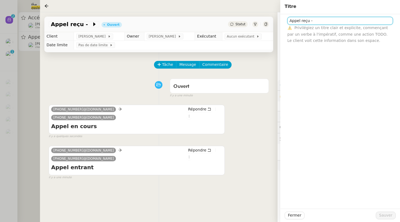
paste input "33749589965"
type input "Appel reçu - [PHONE_NUMBER]"
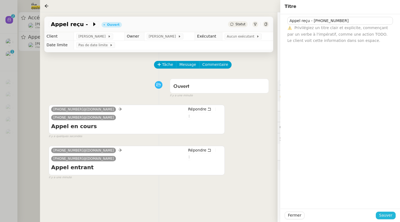
click at [393, 215] on button "Sauver" at bounding box center [386, 216] width 20 height 8
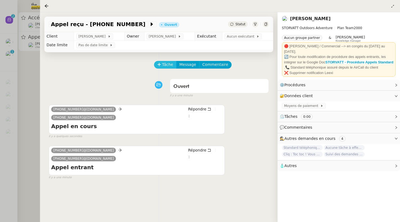
click at [163, 64] on span "Tâche" at bounding box center [167, 65] width 11 height 6
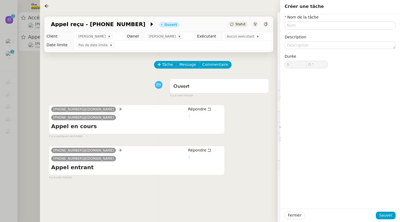
click at [111, 72] on div "Tâche Message Commentaire" at bounding box center [159, 67] width 220 height 13
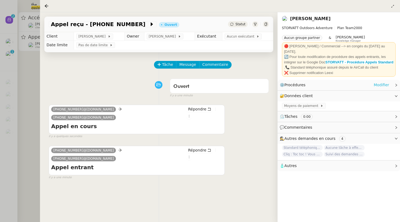
click at [381, 85] on link "Modifier" at bounding box center [382, 85] width 16 height 6
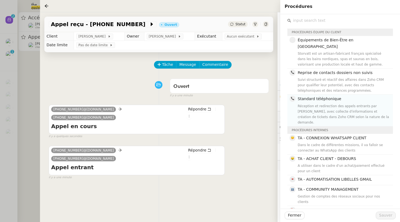
click at [310, 96] on div "Standard téléphonique Réception et redirection des appels entrants par [PERSON_…" at bounding box center [344, 110] width 92 height 29
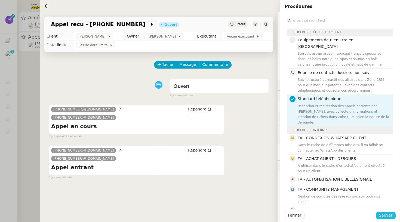
click at [386, 217] on span "Sauver" at bounding box center [385, 215] width 13 height 6
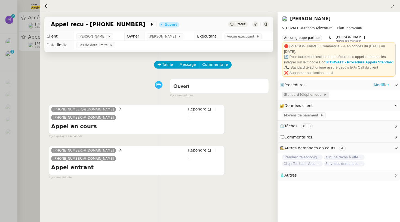
click at [294, 93] on span "Standard téléphonique" at bounding box center [303, 94] width 39 height 5
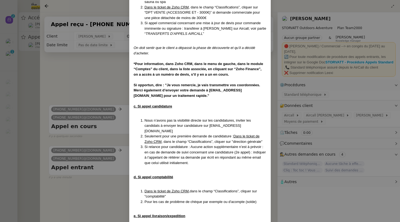
scroll to position [1317, 0]
click at [64, 98] on nz-modal-container "MAJ le [DATE] Contexte : Le client souhaite que nous réceptionnions les appels …" at bounding box center [200, 111] width 400 height 222
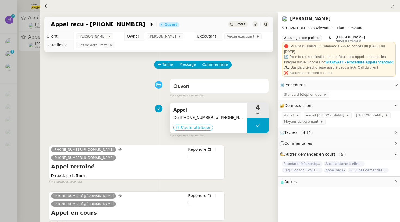
click at [203, 129] on span "S'auto-attribuer" at bounding box center [196, 127] width 30 height 5
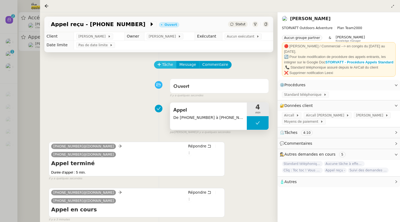
click at [160, 66] on icon at bounding box center [159, 65] width 4 height 4
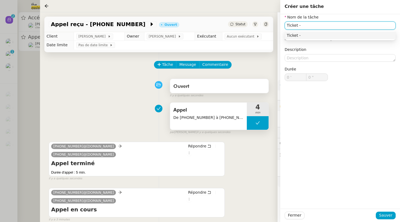
paste input "33749589965"
type input "Ticket - 33749589965"
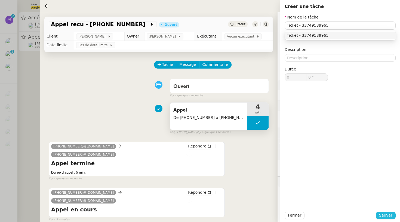
click at [388, 219] on span "Sauver" at bounding box center [385, 215] width 13 height 6
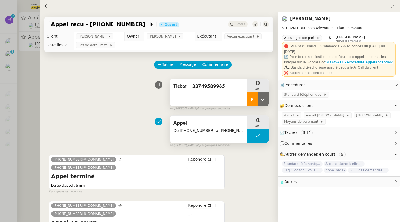
click at [252, 101] on icon at bounding box center [252, 99] width 4 height 4
click at [251, 100] on div at bounding box center [258, 100] width 22 height 14
click at [266, 101] on button at bounding box center [263, 100] width 11 height 14
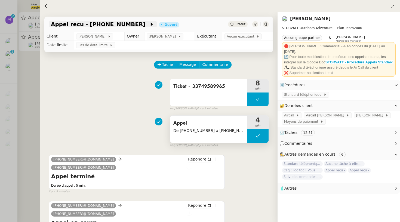
click at [118, 26] on span "Appel reçu - [PHONE_NUMBER]" at bounding box center [100, 24] width 98 height 5
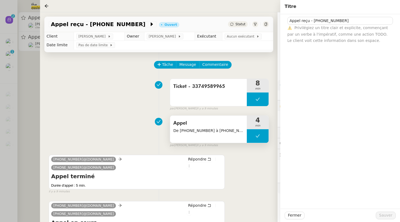
click at [133, 109] on div "Ticket - 33749589965 8 min false par [PERSON_NAME] il y a 9 minutes" at bounding box center [159, 93] width 220 height 35
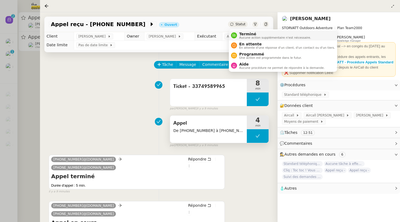
click at [245, 35] on span "Terminé" at bounding box center [275, 34] width 72 height 4
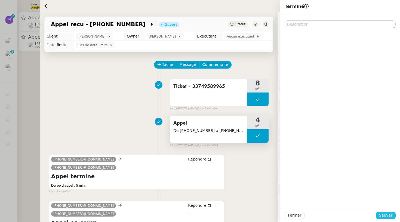
click at [390, 219] on button "Sauver" at bounding box center [386, 216] width 20 height 8
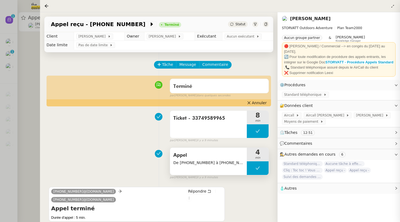
click at [30, 118] on div at bounding box center [200, 111] width 400 height 222
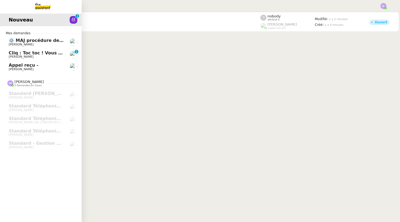
click at [32, 26] on link "Nouveau 0 1 2 3 4 5 6 7 8 9" at bounding box center [41, 20] width 82 height 13
click at [33, 61] on link "Appel reçu - [PERSON_NAME]" at bounding box center [41, 67] width 82 height 13
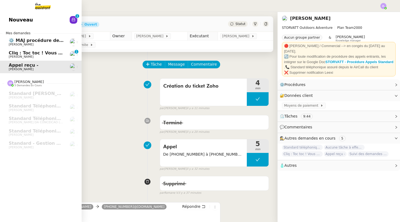
click at [15, 54] on span "Cliq : Toc toc ! Vous avez reçu une conversation non lue." at bounding box center [78, 52] width 139 height 5
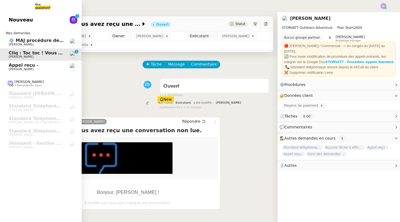
click at [33, 68] on span "[PERSON_NAME]" at bounding box center [21, 70] width 25 height 4
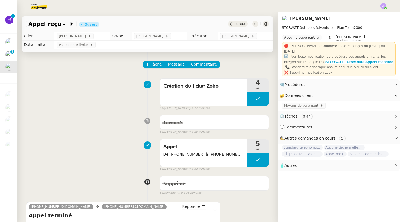
click at [239, 20] on div "Appel reçu - [PERSON_NAME]" at bounding box center [148, 24] width 252 height 16
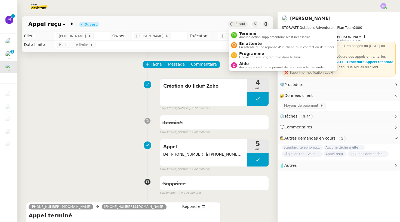
click at [239, 22] on span "Statut" at bounding box center [241, 24] width 10 height 4
click at [247, 36] on span "Aucune action supplémentaire n'est nécessaire." at bounding box center [275, 37] width 72 height 3
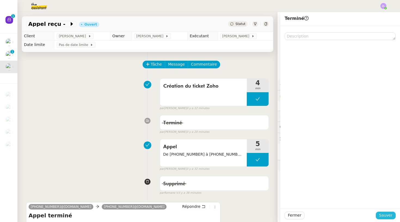
click at [391, 217] on span "Sauver" at bounding box center [385, 215] width 13 height 6
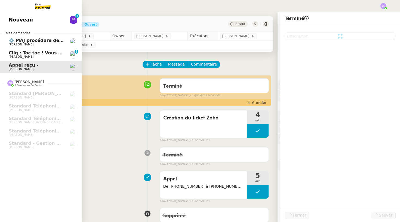
click at [14, 52] on span "Cliq : Toc toc ! Vous avez reçu une conversation non lue." at bounding box center [78, 52] width 139 height 5
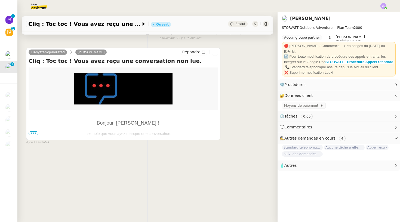
click at [36, 132] on span "•••" at bounding box center [34, 134] width 10 height 4
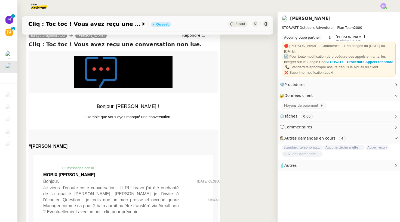
scroll to position [127, 0]
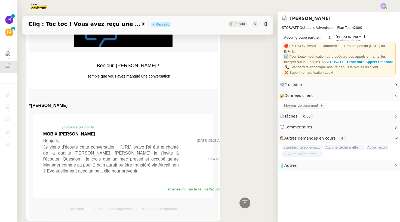
click at [83, 127] on div "↓ 2 messages non lu" at bounding box center [78, 127] width 46 height 6
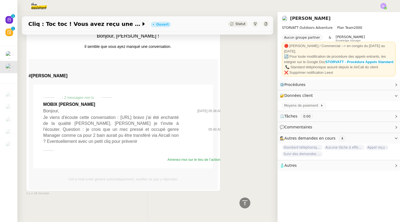
scroll to position [162, 0]
click at [173, 161] on link "Amenez-moi sur le lieu de l’action !" at bounding box center [194, 160] width 55 height 4
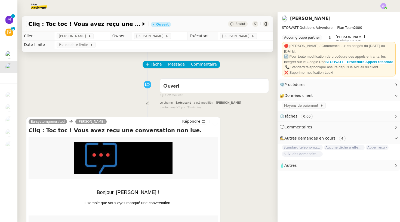
scroll to position [0, 0]
click at [237, 24] on span "Statut" at bounding box center [241, 24] width 10 height 4
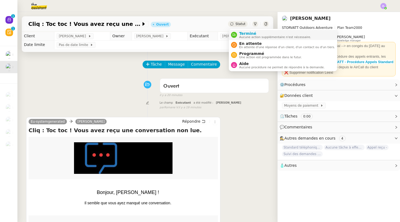
click at [242, 33] on span "Terminé" at bounding box center [275, 33] width 72 height 4
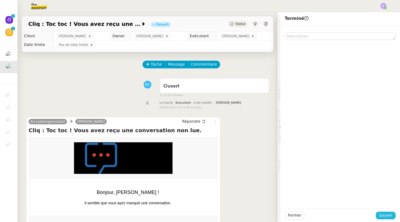
click at [384, 212] on button "Sauver" at bounding box center [386, 216] width 20 height 8
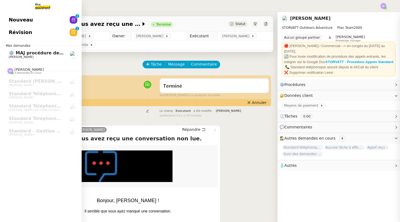
click at [21, 24] on span "Nouveau" at bounding box center [21, 20] width 24 height 8
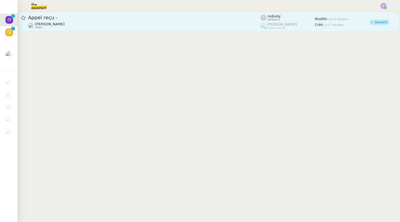
click at [123, 17] on span "Appel reçu -" at bounding box center [144, 17] width 233 height 5
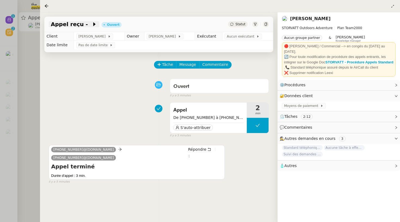
click at [82, 25] on span "Appel reçu -" at bounding box center [71, 24] width 41 height 5
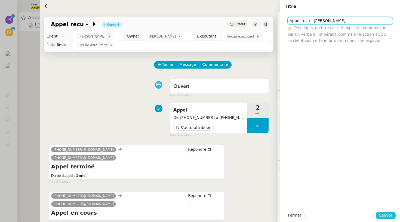
type input "Appel reçu - [PERSON_NAME]"
click at [387, 214] on span "Sauver" at bounding box center [385, 215] width 13 height 6
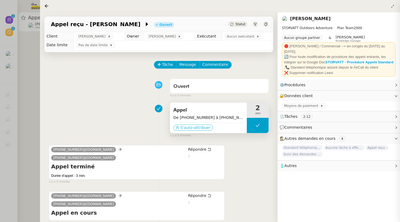
click at [200, 128] on span "S'auto-attribuer" at bounding box center [196, 127] width 30 height 5
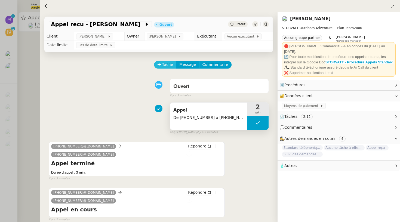
click at [162, 64] on span "Tâche" at bounding box center [167, 65] width 11 height 6
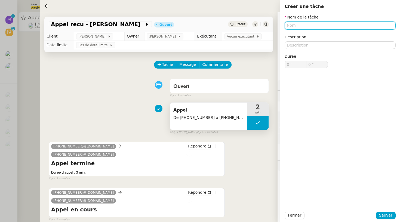
type input "A"
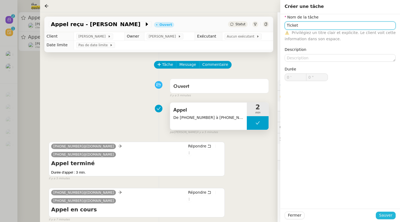
type input "Ticket"
click at [381, 216] on span "Sauver" at bounding box center [385, 215] width 13 height 6
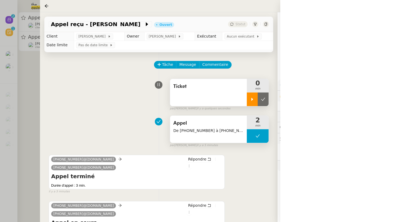
click at [252, 99] on icon at bounding box center [253, 99] width 2 height 3
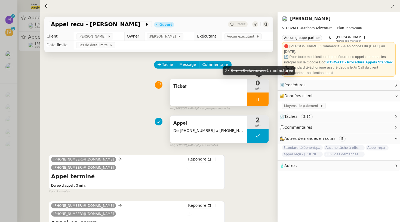
click at [253, 88] on span "min" at bounding box center [258, 89] width 22 height 5
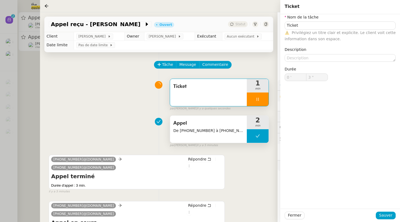
click at [220, 87] on span "Ticket" at bounding box center [208, 87] width 70 height 8
type input "9 ""
click at [252, 141] on button at bounding box center [258, 136] width 22 height 14
type input "Ticket"
type input "0 '"
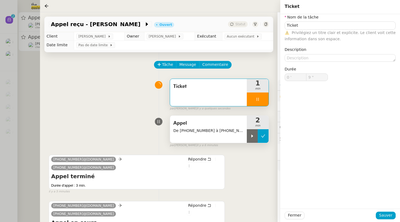
type input "10 ""
click at [252, 141] on div at bounding box center [252, 136] width 11 height 14
type input "Ticket"
type input "0 '"
type input "10 ""
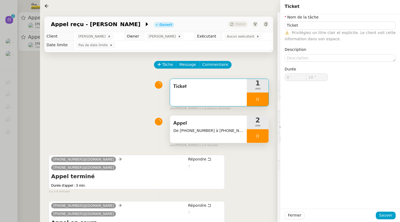
type input "Ticket"
type input "0 '"
type input "10 ""
type input "Ticket"
type input "0 '"
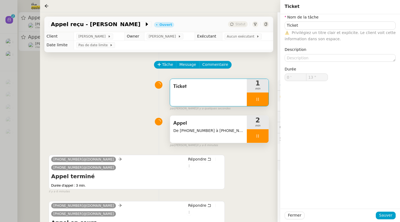
click at [252, 140] on div at bounding box center [258, 136] width 22 height 14
type input "14 ""
type input "Ticket"
type input "0 '"
type input "14 ""
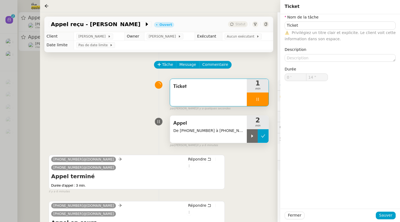
click at [261, 137] on icon at bounding box center [263, 136] width 4 height 4
type input "Ticket"
type input "0 '"
type input "14 ""
type input "Ticket"
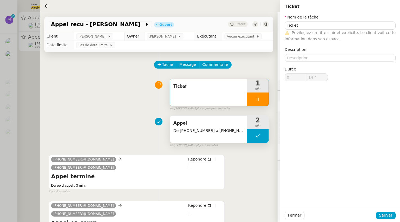
type input "0 '"
type input "15 ""
type input "Ticket"
type input "0 '"
type input "41 ""
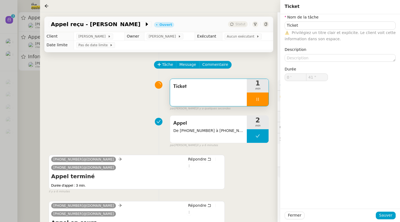
click at [27, 72] on div at bounding box center [200, 111] width 400 height 222
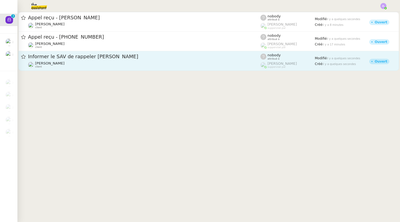
click at [96, 58] on span "Informer le SAV de rappeler [PERSON_NAME]" at bounding box center [144, 56] width 233 height 5
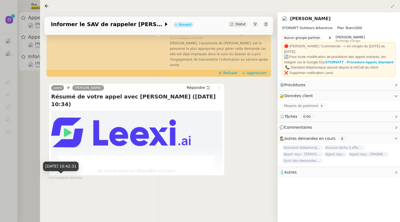
scroll to position [70, 0]
click at [57, 170] on span "•••" at bounding box center [56, 169] width 10 height 4
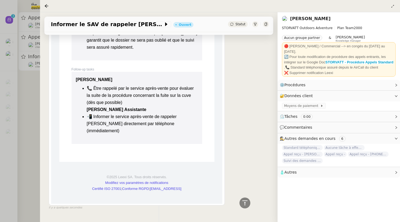
scroll to position [966, 0]
click at [237, 25] on span "Statut" at bounding box center [241, 24] width 10 height 4
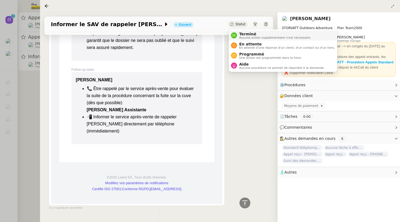
click at [242, 33] on span "Terminé" at bounding box center [275, 34] width 72 height 4
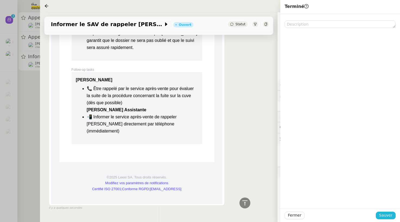
click at [391, 212] on button "Sauver" at bounding box center [386, 216] width 20 height 8
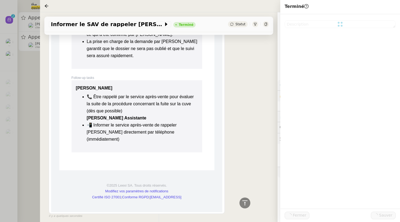
click at [38, 71] on div at bounding box center [200, 111] width 400 height 222
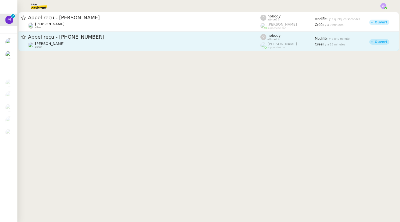
click at [59, 36] on span "Appel reçu - [PHONE_NUMBER]" at bounding box center [144, 37] width 233 height 5
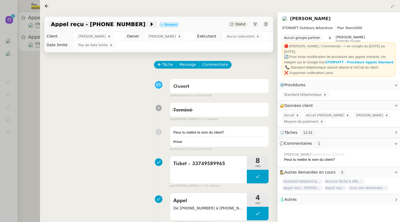
click at [108, 27] on span "Appel reçu - [PHONE_NUMBER]" at bounding box center [100, 24] width 98 height 5
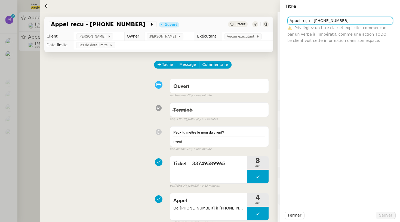
click at [329, 19] on input "Appel reçu - [PHONE_NUMBER]" at bounding box center [341, 21] width 106 height 8
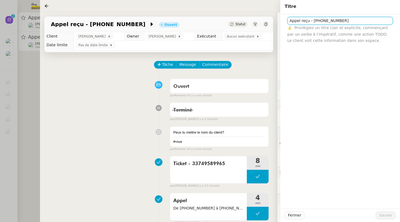
click at [329, 19] on input "Appel reçu - [PHONE_NUMBER]" at bounding box center [341, 21] width 106 height 8
type input "Appel reçu - [PERSON_NAME]"
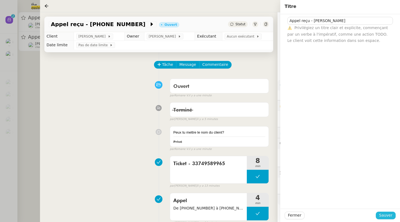
click at [389, 213] on span "Sauver" at bounding box center [385, 215] width 13 height 6
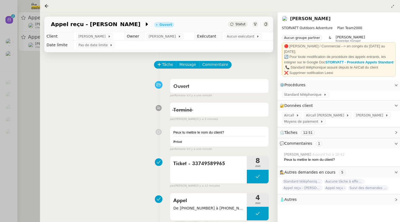
click at [241, 24] on span "Statut" at bounding box center [241, 24] width 10 height 4
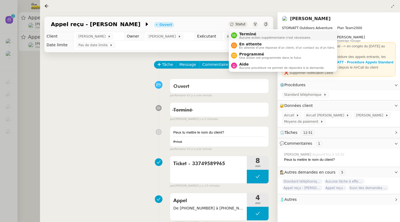
click at [241, 35] on span "Terminé" at bounding box center [275, 34] width 72 height 4
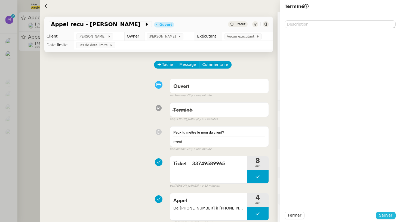
click at [384, 213] on span "Sauver" at bounding box center [385, 215] width 13 height 6
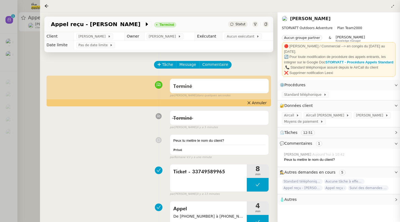
click at [32, 64] on div at bounding box center [200, 111] width 400 height 222
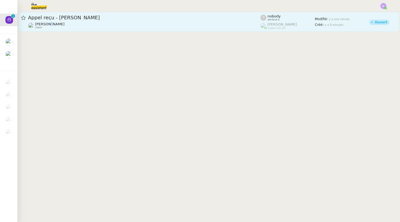
click at [49, 26] on span "[PERSON_NAME]" at bounding box center [49, 24] width 29 height 4
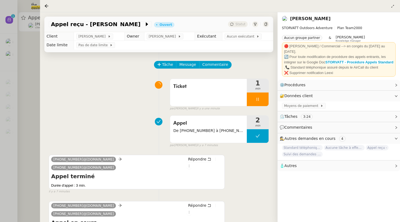
click at [24, 51] on div at bounding box center [200, 111] width 400 height 222
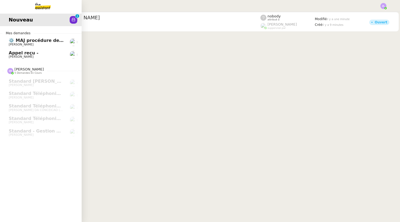
click at [16, 24] on span "Nouveau" at bounding box center [21, 20] width 24 height 8
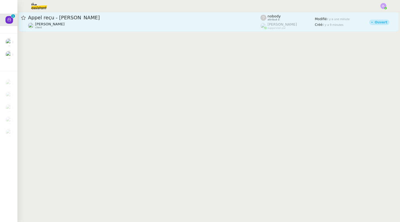
click at [108, 26] on div "[PERSON_NAME] client" at bounding box center [144, 25] width 233 height 7
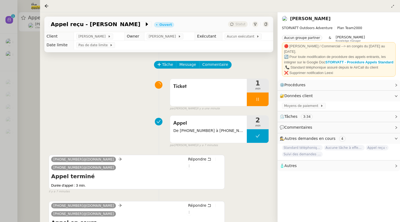
click at [28, 60] on div at bounding box center [200, 111] width 400 height 222
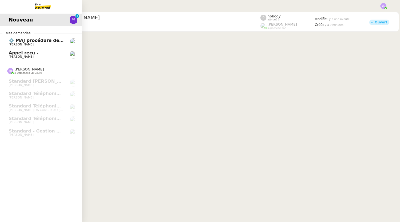
click at [5, 57] on link "Appel reçu - [PERSON_NAME]" at bounding box center [41, 54] width 82 height 13
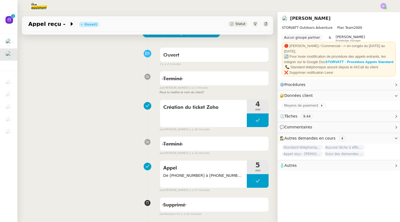
scroll to position [72, 0]
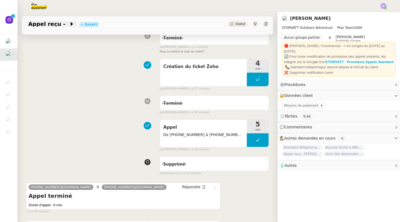
click at [71, 25] on icon at bounding box center [72, 24] width 2 height 4
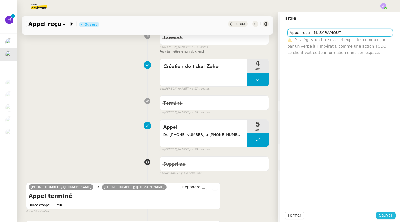
type input "Appel reçu - M. SARAMOUT"
click at [380, 215] on span "Sauver" at bounding box center [385, 215] width 13 height 6
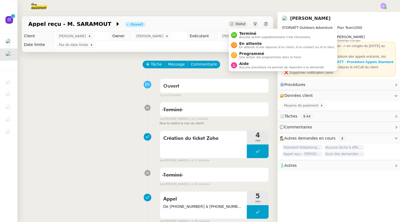
click at [245, 23] on span "Statut" at bounding box center [241, 24] width 10 height 4
click at [248, 36] on span "Aucune action supplémentaire n'est nécessaire." at bounding box center [275, 37] width 72 height 3
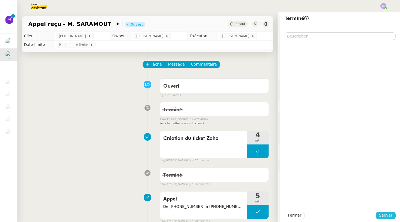
click at [383, 217] on span "Sauver" at bounding box center [385, 215] width 13 height 6
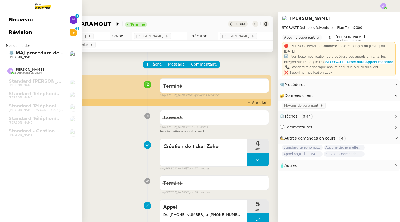
click at [30, 26] on link "Nouveau 0 1 2 3 4 5 6 7 8 9" at bounding box center [41, 20] width 82 height 13
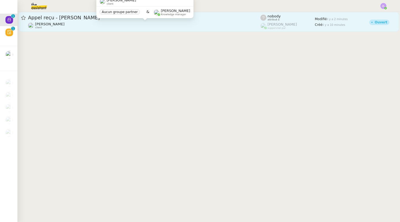
click at [175, 23] on div "[PERSON_NAME] client" at bounding box center [144, 25] width 233 height 7
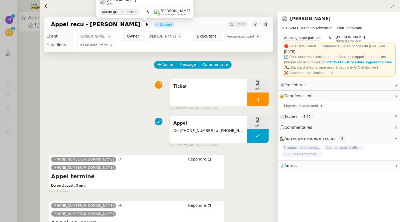
click at [23, 80] on div at bounding box center [200, 111] width 400 height 222
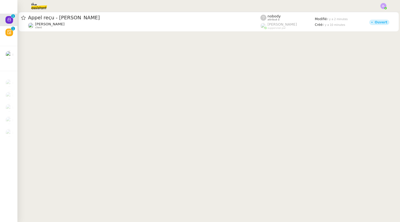
click at [383, 6] on img at bounding box center [384, 6] width 6 height 6
click at [375, 15] on li "Suivi" at bounding box center [368, 16] width 35 height 8
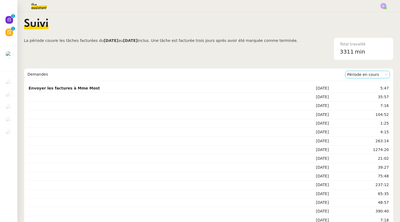
click at [365, 72] on nz-select-item "Période en cours" at bounding box center [367, 74] width 41 height 7
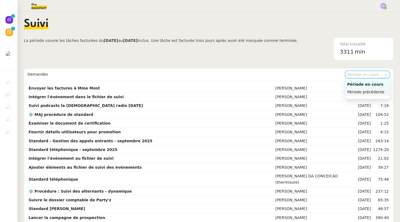
click at [363, 91] on div "Période précédente" at bounding box center [367, 92] width 41 height 5
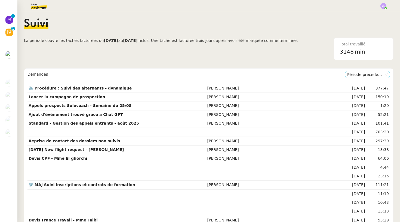
click at [357, 74] on nz-select-item "Période précédente" at bounding box center [367, 74] width 41 height 7
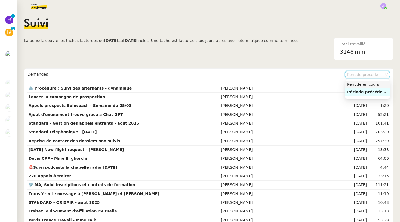
click at [358, 85] on div "Période en cours" at bounding box center [367, 84] width 41 height 5
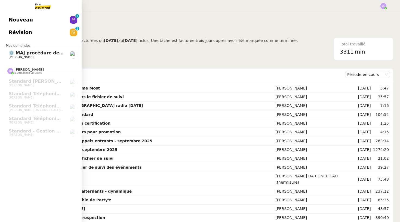
click at [26, 50] on span "⚙️ MAJ procédure de standard" at bounding box center [46, 52] width 74 height 5
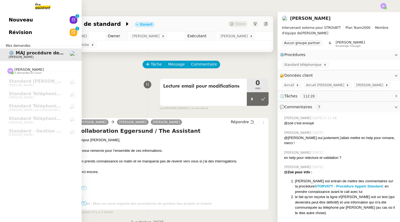
click at [34, 26] on link "Nouveau 0 1 2 3 4 5 6 7 8 9" at bounding box center [41, 20] width 82 height 13
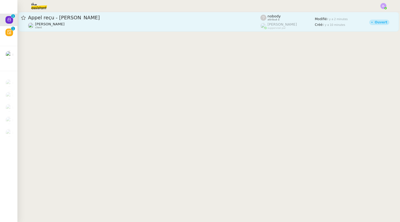
click at [176, 22] on div "Appel reçu - [PERSON_NAME] [PERSON_NAME] client" at bounding box center [144, 21] width 233 height 15
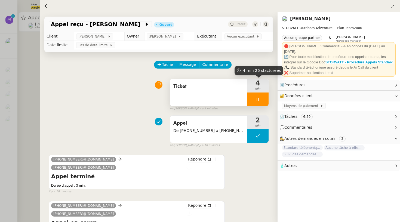
click at [256, 101] on icon at bounding box center [258, 99] width 4 height 4
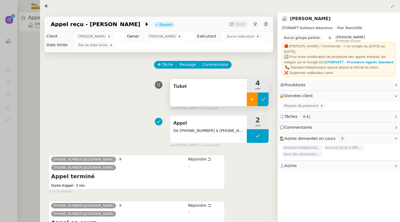
click at [264, 100] on icon at bounding box center [263, 99] width 4 height 4
click at [243, 22] on span "Statut" at bounding box center [241, 24] width 10 height 4
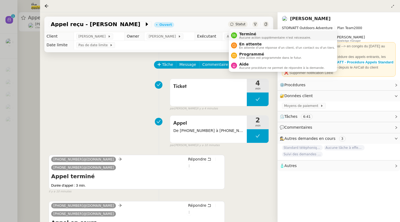
click at [244, 33] on span "Terminé" at bounding box center [275, 34] width 72 height 4
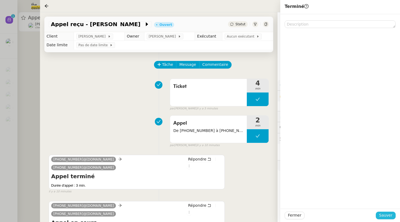
click at [387, 212] on button "Sauver" at bounding box center [386, 216] width 20 height 8
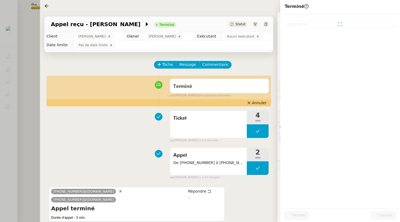
click at [30, 76] on div at bounding box center [200, 111] width 400 height 222
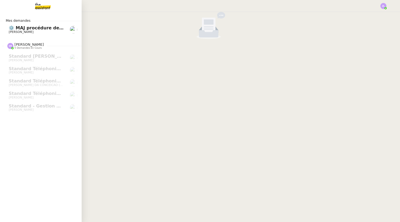
click at [8, 31] on link "⚙️ MAJ procédure de standard [PERSON_NAME]" at bounding box center [41, 29] width 82 height 13
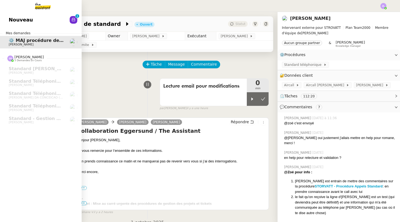
click at [11, 24] on span "Nouveau" at bounding box center [21, 20] width 24 height 8
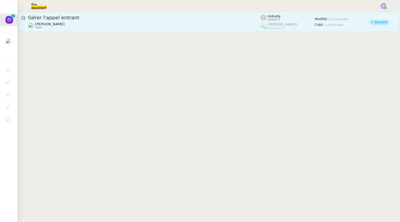
click at [180, 31] on link "Gérer l'appel entrant [PERSON_NAME] client nobody attribué à [PERSON_NAME] supp…" at bounding box center [209, 22] width 381 height 20
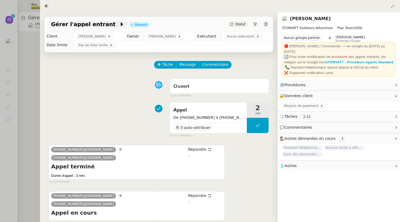
click at [119, 25] on icon at bounding box center [121, 24] width 5 height 5
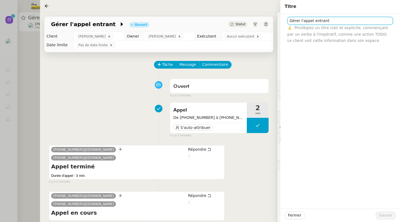
click at [303, 23] on input "Gérer l'appel entrant" at bounding box center [341, 21] width 106 height 8
type input "Appel reçu - [PERSON_NAME]"
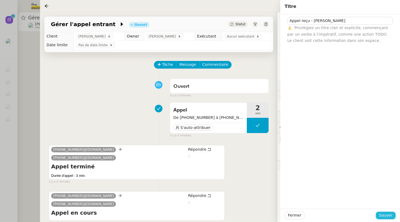
click at [386, 217] on span "Sauver" at bounding box center [385, 215] width 13 height 6
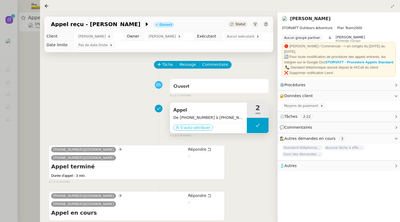
click at [199, 126] on span "S'auto-attribuer" at bounding box center [196, 127] width 30 height 5
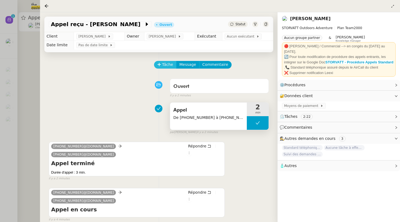
click at [163, 62] on button "Tâche" at bounding box center [165, 65] width 23 height 8
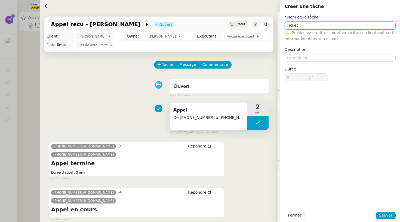
type input "Ticket"
click at [388, 222] on div "Fermer Sauver" at bounding box center [340, 215] width 120 height 13
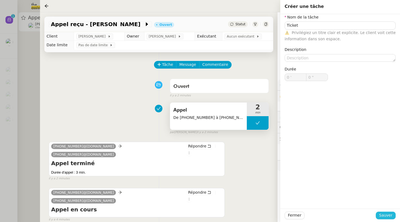
click at [381, 215] on span "Sauver" at bounding box center [385, 215] width 13 height 6
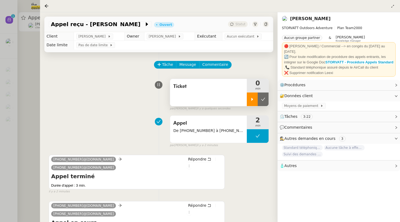
click at [252, 100] on icon at bounding box center [253, 99] width 2 height 3
click at [252, 98] on div at bounding box center [258, 100] width 22 height 14
click at [261, 98] on icon at bounding box center [263, 99] width 4 height 4
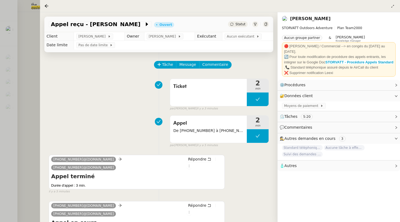
click at [244, 25] on span "Statut" at bounding box center [241, 24] width 10 height 4
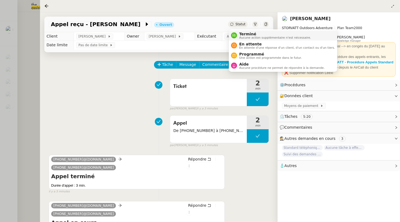
click at [249, 33] on span "Terminé" at bounding box center [275, 34] width 72 height 4
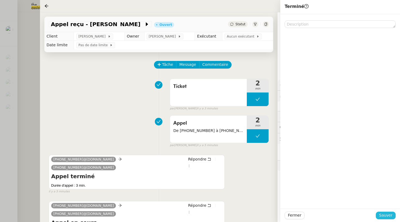
click at [384, 217] on span "Sauver" at bounding box center [385, 215] width 13 height 6
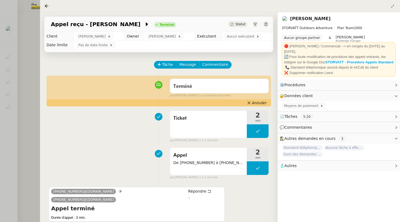
click at [8, 32] on div at bounding box center [200, 111] width 400 height 222
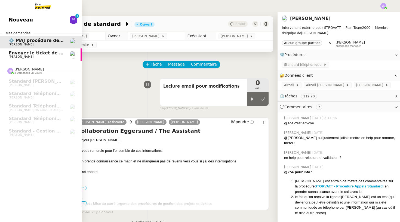
click at [20, 24] on span "Nouveau" at bounding box center [21, 20] width 24 height 8
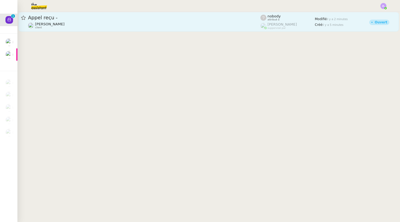
click at [132, 22] on div "Appel reçu - [PERSON_NAME] client" at bounding box center [144, 21] width 233 height 15
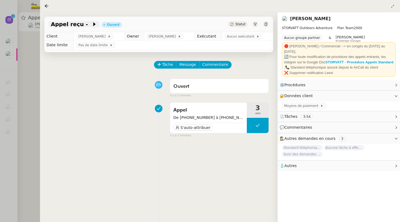
click at [88, 27] on span at bounding box center [90, 24] width 4 height 7
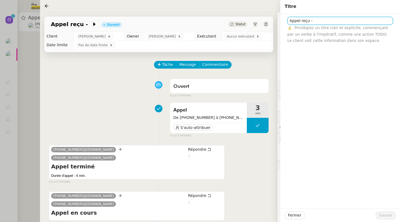
click at [320, 20] on input "Appel reçu -" at bounding box center [341, 21] width 106 height 8
type input "Appel reçu - [DEMOGRAPHIC_DATA]-DEPASSIER"
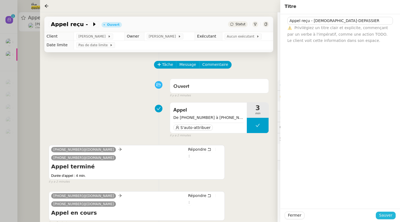
click at [386, 214] on span "Sauver" at bounding box center [385, 215] width 13 height 6
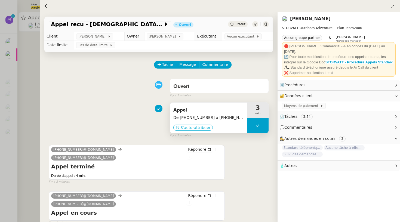
click at [203, 130] on span "S'auto-attribuer" at bounding box center [196, 127] width 30 height 5
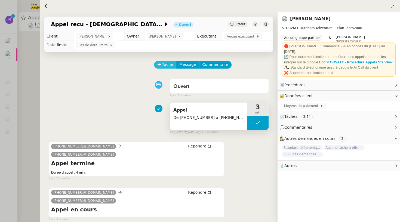
click at [166, 65] on span "Tâche" at bounding box center [167, 65] width 11 height 6
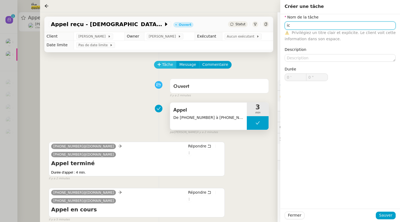
type input "i"
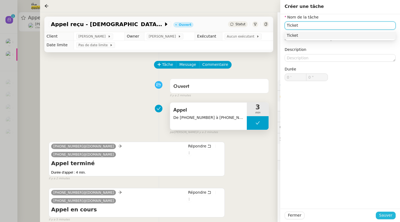
type input "Ticket"
click at [380, 218] on button "Sauver" at bounding box center [386, 216] width 20 height 8
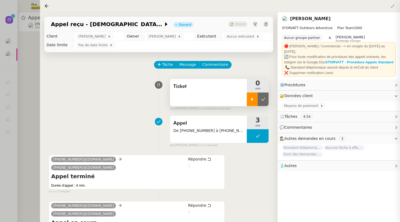
click at [253, 98] on icon at bounding box center [252, 99] width 4 height 4
click at [9, 63] on div at bounding box center [200, 111] width 400 height 222
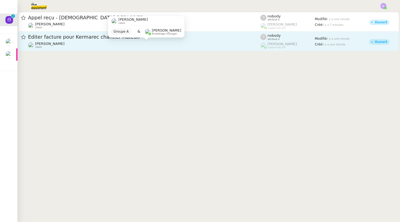
click at [60, 42] on span "[PERSON_NAME]" at bounding box center [49, 44] width 29 height 4
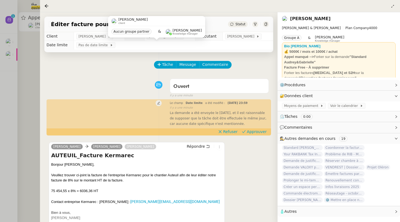
click at [77, 75] on div "Tâche Message Commentaire Veuillez patienter une erreur s'est produite 👌👌👌 mess…" at bounding box center [159, 163] width 238 height 222
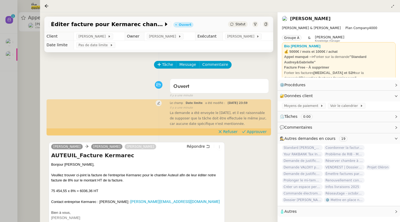
click at [36, 50] on div at bounding box center [200, 111] width 400 height 222
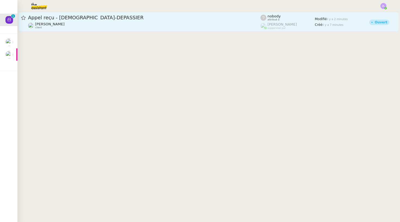
click at [61, 18] on span "Appel reçu - [DEMOGRAPHIC_DATA]-DEPASSIER" at bounding box center [144, 17] width 233 height 5
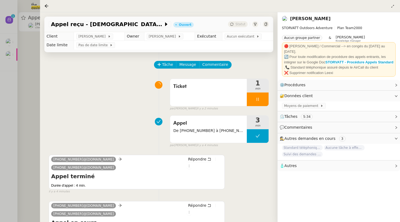
click at [4, 54] on div at bounding box center [200, 111] width 400 height 222
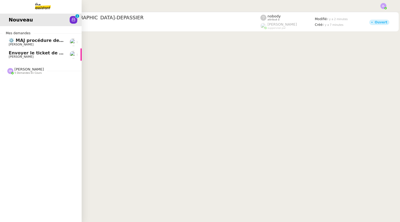
click at [11, 59] on link "Envoyer le ticket de monsieur [PERSON_NAME]" at bounding box center [41, 54] width 82 height 13
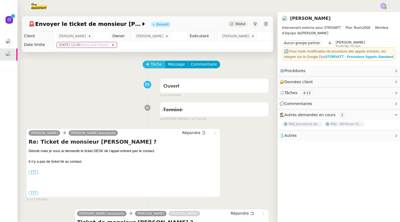
click at [154, 62] on span "Tâche" at bounding box center [156, 64] width 11 height 6
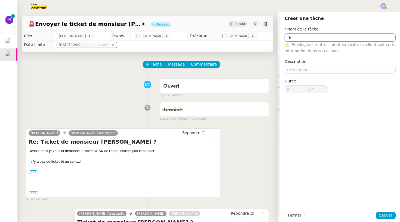
type input "T"
type input "Recherche ticket desk"
click at [391, 221] on div "Fermer Sauver" at bounding box center [340, 215] width 120 height 13
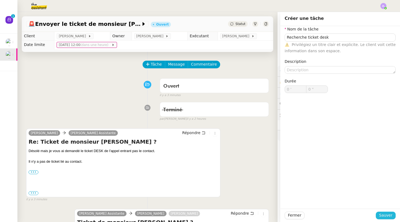
click at [387, 217] on span "Sauver" at bounding box center [385, 215] width 13 height 6
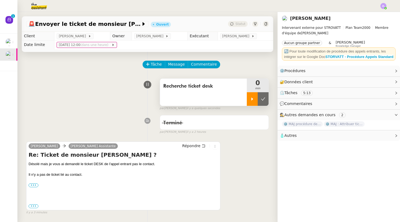
click at [251, 100] on icon at bounding box center [252, 99] width 4 height 4
click at [382, 74] on link "Modifier" at bounding box center [382, 71] width 16 height 6
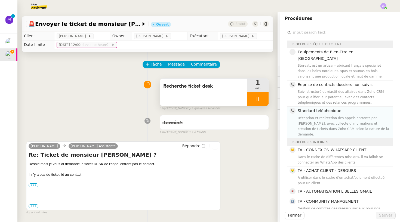
click at [313, 109] on span "Standard téléphonique" at bounding box center [320, 111] width 44 height 4
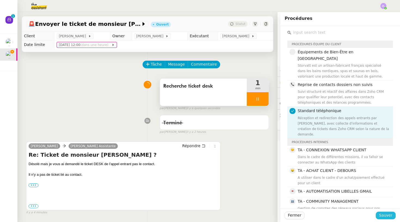
click at [392, 217] on span "Sauver" at bounding box center [385, 215] width 13 height 6
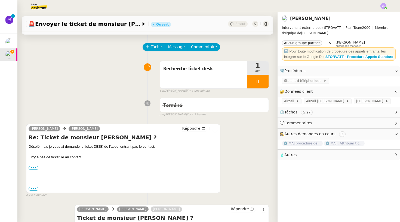
scroll to position [23, 0]
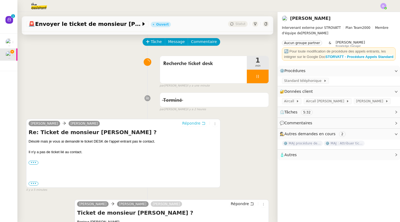
click at [193, 124] on span "Répondre" at bounding box center [191, 123] width 18 height 5
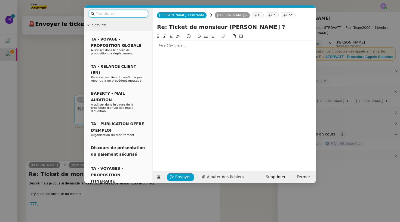
click at [172, 47] on div at bounding box center [234, 45] width 159 height 5
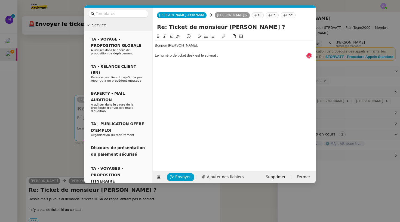
scroll to position [3, 0]
click at [208, 57] on div "Le numéro de ticket desk est le suivnat : #3447" at bounding box center [234, 55] width 159 height 5
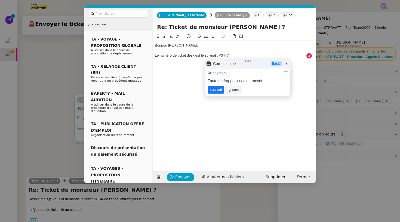
click at [217, 90] on lt-strong "an" at bounding box center [219, 89] width 4 height 4
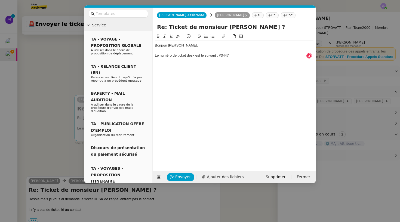
click at [236, 59] on div "Bonjour [PERSON_NAME], Le numéro de ticket desk est le suivant : #3447" at bounding box center [234, 50] width 159 height 19
click at [47, 112] on nz-modal-container "Service TA - VOYAGE - PROPOSITION GLOBALE A utiliser dans le cadre de propositi…" at bounding box center [200, 111] width 400 height 222
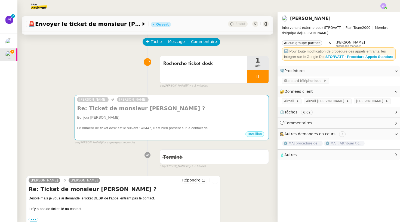
scroll to position [60, 0]
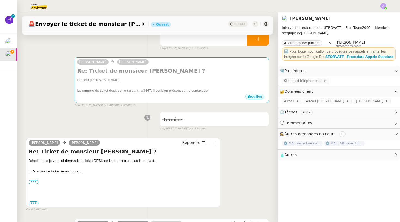
click at [98, 161] on div "Désolé mais je vous ai demandé le ticket DESK de l'appel entrant pas le contact." at bounding box center [124, 160] width 190 height 5
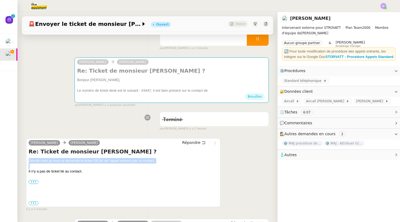
click at [98, 161] on div "Désolé mais je vous ai demandé le ticket DESK de l'appel entrant pas le contact." at bounding box center [124, 160] width 190 height 5
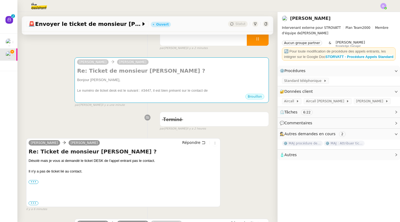
scroll to position [62, 0]
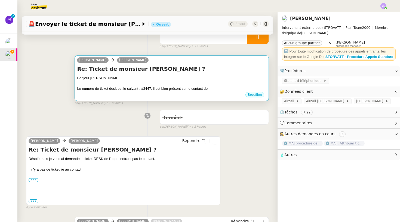
click at [137, 92] on div "Brouillon" at bounding box center [172, 95] width 190 height 8
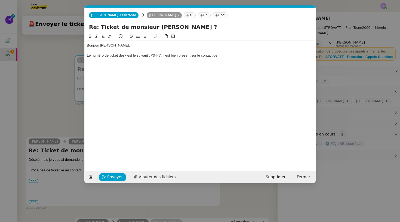
scroll to position [0, 12]
drag, startPoint x: 227, startPoint y: 56, endPoint x: 218, endPoint y: 56, distance: 9.0
click at [218, 56] on div "Le numéro de ticket desk est le suivant : #3447, il est bien présent sur le con…" at bounding box center [200, 55] width 227 height 5
drag, startPoint x: 240, startPoint y: 55, endPoint x: 276, endPoint y: 55, distance: 35.9
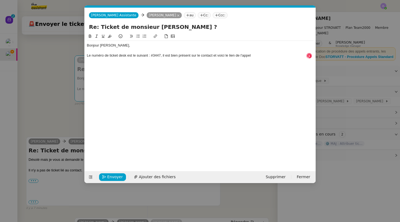
click at [276, 55] on div "Le numéro de ticket desk est le suivant : #3447, il est bien présent sur le con…" at bounding box center [200, 55] width 227 height 5
click at [157, 38] on icon at bounding box center [156, 36] width 4 height 4
type input "l'appel"
paste input "[URL][DOMAIN_NAME]"
type input "[URL][DOMAIN_NAME]"
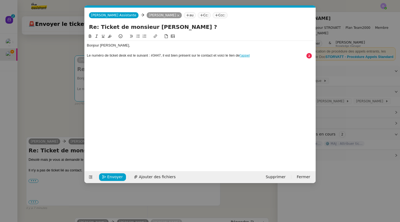
click at [258, 58] on div "Le numéro de ticket desk est le suivant : #3447, il est bien présent sur le con…" at bounding box center [200, 55] width 227 height 5
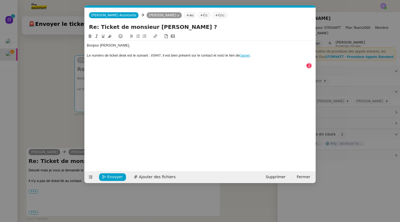
click at [121, 55] on div "Le numéro de ticket desk est le suivant : #3447, il est bien présent sur le con…" at bounding box center [200, 55] width 227 height 5
click at [272, 57] on div "Le numéro de ticket Desk est le suivant : #3447, il est bien présent sur le con…" at bounding box center [200, 55] width 227 height 5
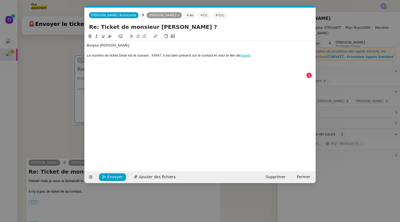
click at [136, 36] on button at bounding box center [138, 36] width 7 height 6
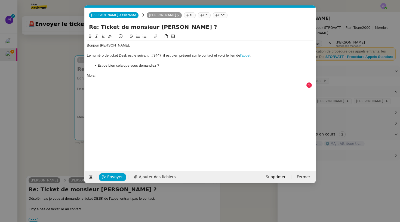
click at [252, 56] on div "Le numéro de ticket Desk est le suivant : #3447, il est bien présent sur le con…" at bounding box center [200, 55] width 227 height 5
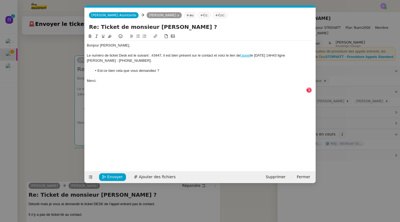
click at [115, 77] on div at bounding box center [200, 75] width 227 height 5
click at [252, 56] on div "Le numéro de ticket Desk est le suivant : #3447, il est bien présent sur le con…" at bounding box center [200, 58] width 227 height 10
click at [115, 181] on button "Envoyer" at bounding box center [112, 177] width 27 height 8
click at [115, 181] on button "Confirmer l'envoi" at bounding box center [121, 177] width 44 height 8
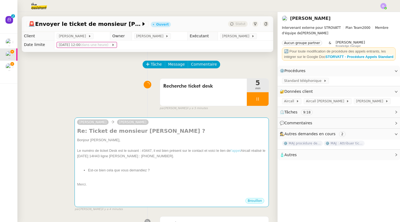
scroll to position [0, 0]
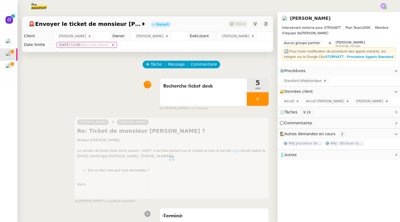
click at [257, 104] on div at bounding box center [258, 99] width 22 height 14
click at [261, 100] on icon at bounding box center [263, 99] width 4 height 4
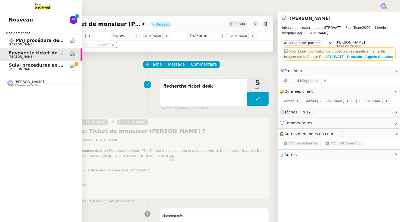
click at [33, 26] on link "Nouveau 0 1 2 3 4 5 6 7 8 9" at bounding box center [41, 20] width 82 height 13
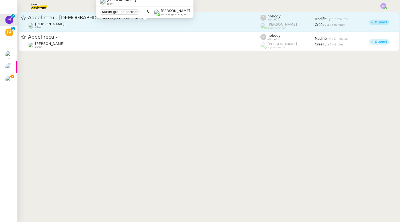
click at [132, 23] on div "[PERSON_NAME] client" at bounding box center [144, 25] width 233 height 7
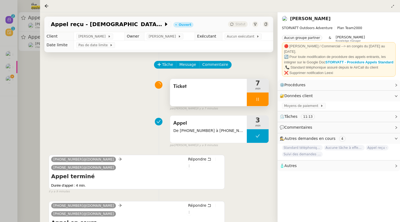
click at [252, 99] on div at bounding box center [258, 100] width 22 height 14
click at [261, 99] on icon at bounding box center [263, 99] width 4 height 4
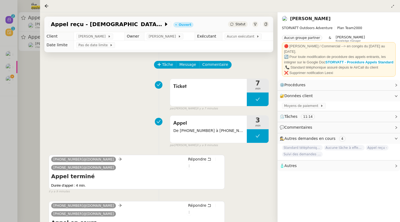
click at [242, 22] on div "Statut" at bounding box center [238, 24] width 20 height 6
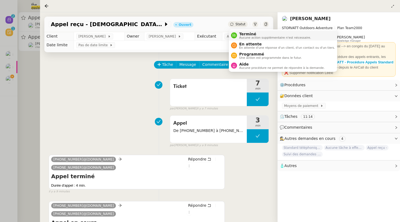
click at [242, 35] on span "Terminé" at bounding box center [275, 34] width 72 height 4
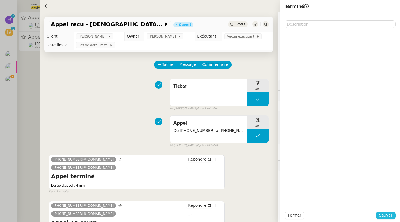
click at [395, 215] on button "Sauver" at bounding box center [386, 216] width 20 height 8
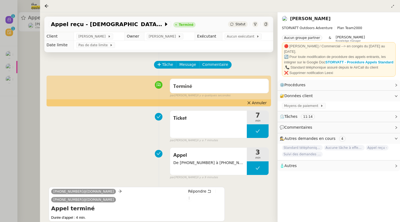
click at [29, 49] on div at bounding box center [200, 111] width 400 height 222
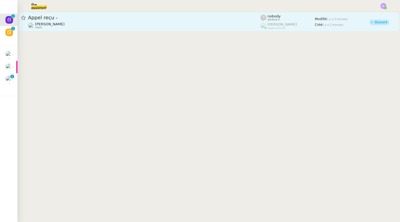
click at [49, 27] on div "[PERSON_NAME] client" at bounding box center [49, 25] width 29 height 7
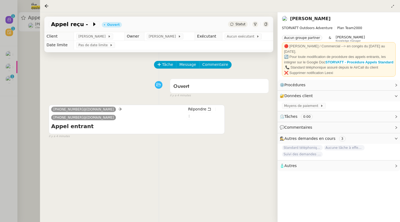
click at [23, 69] on div at bounding box center [200, 111] width 400 height 222
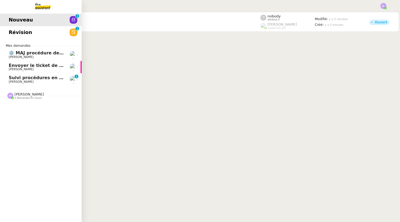
click at [10, 81] on span "[PERSON_NAME]" at bounding box center [21, 82] width 25 height 4
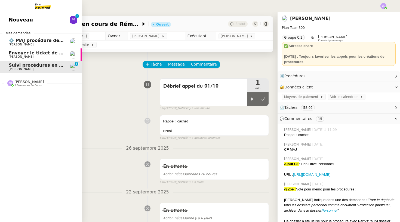
click at [21, 51] on span "Envoyer le ticket de monsieur [PERSON_NAME]" at bounding box center [66, 52] width 115 height 5
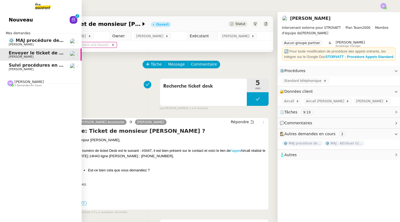
click at [19, 26] on link "Nouveau 0 1 2 3 4 5 6 7 8 9" at bounding box center [41, 20] width 82 height 13
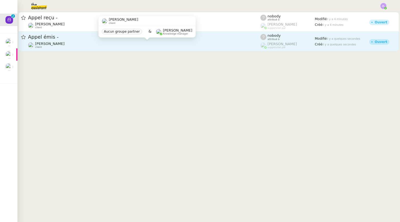
click at [99, 42] on body "Nouveau 0 1 2 3 4 5 6 7 8 9 Mes demandes ⚙️ MAJ procédure de standard [PERSON_N…" at bounding box center [200, 111] width 400 height 222
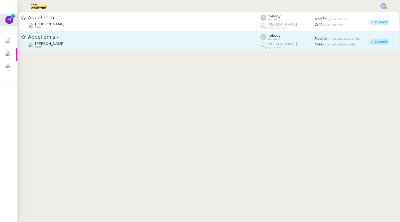
click at [99, 42] on div "[PERSON_NAME] client" at bounding box center [144, 45] width 233 height 7
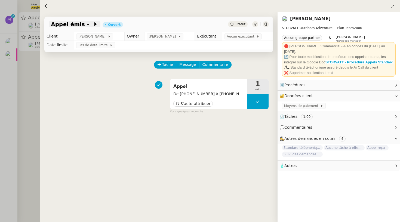
click at [79, 26] on span "Appel émis -" at bounding box center [72, 24] width 42 height 5
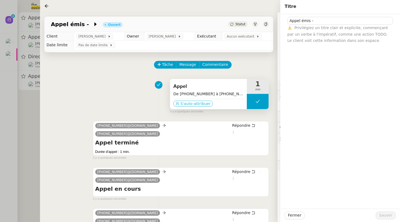
click at [194, 102] on span "S'auto-attribuer" at bounding box center [196, 103] width 30 height 5
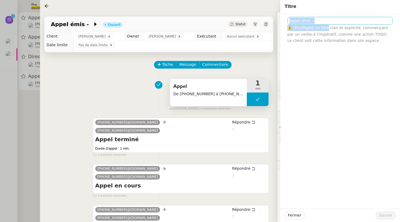
click at [327, 25] on nz-form-control "Appel émis - ⚠️ Privilégiez un titre clair et explicite, commençant par un verb…" at bounding box center [341, 30] width 106 height 27
click at [327, 25] on input "Appel émis -" at bounding box center [341, 21] width 106 height 8
paste input "33377296999"
type input "Appel émis - [PHONE_NUMBER] (SPAM)"
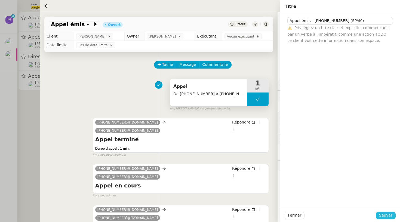
click at [391, 216] on span "Sauver" at bounding box center [385, 215] width 13 height 6
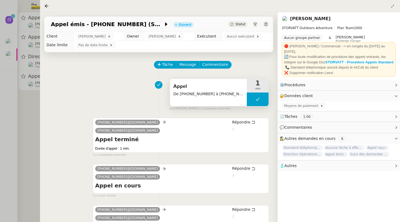
click at [208, 98] on div "Appel De [PHONE_NUMBER] à [PHONE_NUMBER]" at bounding box center [208, 92] width 77 height 27
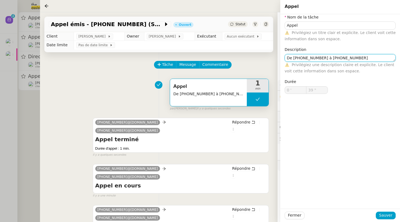
click at [369, 58] on textarea "De [PHONE_NUMBER] à [PHONE_NUMBER]" at bounding box center [340, 58] width 111 height 8
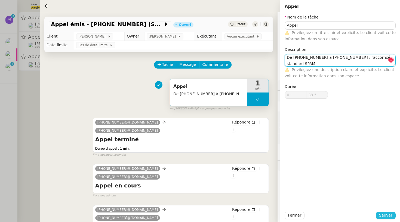
type textarea "De [PHONE_NUMBER] à [PHONE_NUMBER] : raccorhcé standard SPAM"
click at [384, 218] on span "Sauver" at bounding box center [385, 215] width 13 height 6
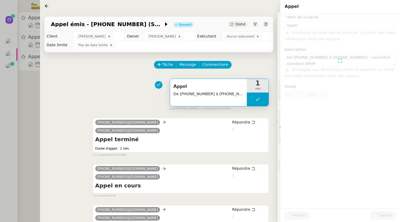
type input "Appel"
type textarea "De [PHONE_NUMBER] à [PHONE_NUMBER] : raccorhcé standard SPAM"
type input "0 '"
type input "39 ""
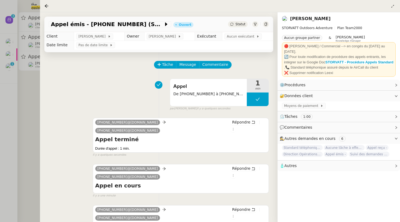
click at [239, 28] on div "Appel émis - [PHONE_NUMBER] (SPAM) Ouvert Statut" at bounding box center [158, 25] width 229 height 16
click at [240, 25] on span "Statut" at bounding box center [241, 24] width 10 height 4
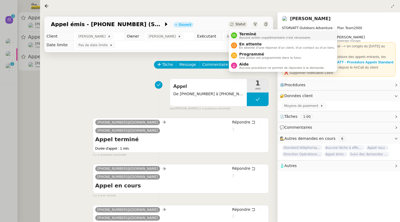
click at [245, 38] on span "Aucune action supplémentaire n'est nécessaire." at bounding box center [275, 37] width 72 height 3
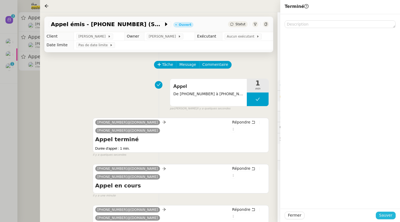
click at [391, 215] on span "Sauver" at bounding box center [385, 215] width 13 height 6
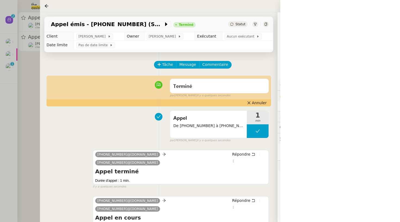
click at [6, 67] on div at bounding box center [200, 111] width 400 height 222
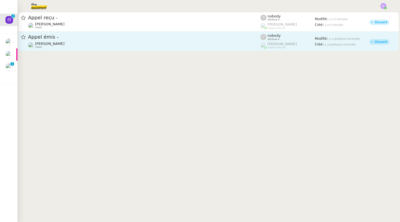
click at [158, 38] on span "Appel émis -" at bounding box center [144, 37] width 233 height 5
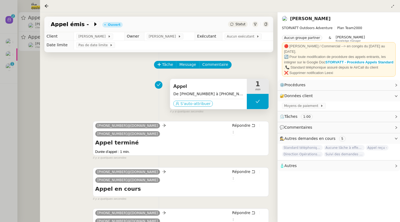
click at [191, 106] on span "S'auto-attribuer" at bounding box center [196, 103] width 30 height 5
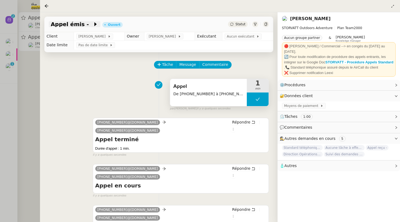
click at [83, 26] on span "Appel émis -" at bounding box center [72, 24] width 42 height 5
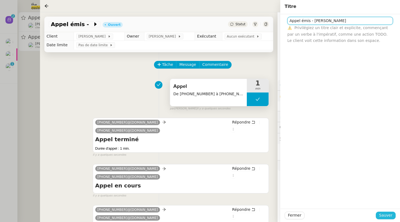
type input "Appel émis - [PERSON_NAME]"
click at [390, 218] on span "Sauver" at bounding box center [385, 215] width 13 height 6
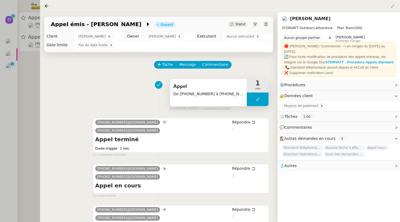
click at [198, 90] on span "Appel" at bounding box center [208, 87] width 70 height 8
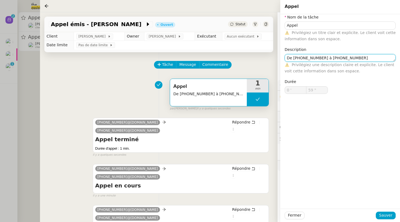
click at [373, 57] on textarea "De [PHONE_NUMBER] à [PHONE_NUMBER]" at bounding box center [340, 58] width 111 height 8
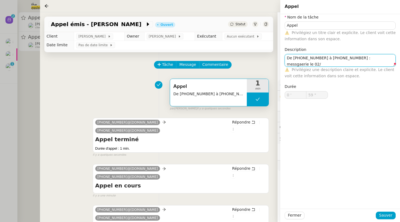
scroll to position [1, 0]
click at [377, 56] on textarea "De [PHONE_NUMBER] à [PHONE_NUMBER] : messgaerie le [DATE] 11:11" at bounding box center [340, 60] width 111 height 13
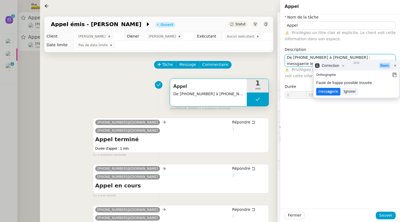
click at [331, 92] on lt-span "mess ag erie" at bounding box center [328, 92] width 24 height 8
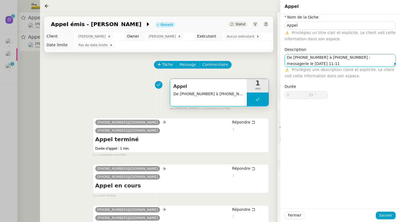
type textarea "De [PHONE_NUMBER] à [PHONE_NUMBER] : messagerie le [DATE] 11:11"
click at [385, 218] on span "Sauver" at bounding box center [385, 215] width 13 height 6
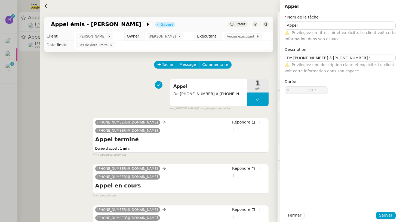
click at [241, 24] on span "Statut" at bounding box center [241, 24] width 10 height 4
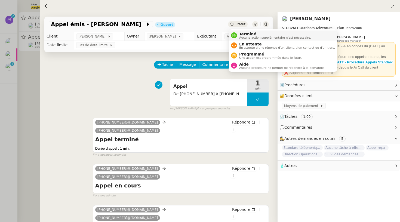
click at [253, 35] on span "Terminé" at bounding box center [275, 34] width 72 height 4
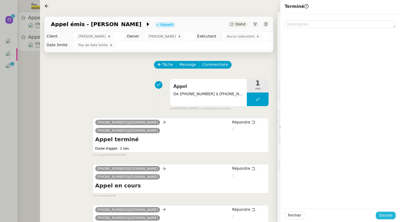
click at [395, 217] on button "Sauver" at bounding box center [386, 216] width 20 height 8
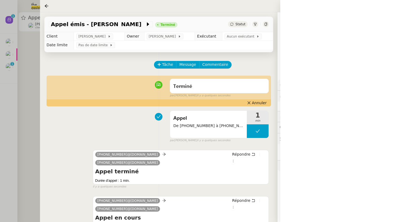
click at [11, 39] on div at bounding box center [200, 111] width 400 height 222
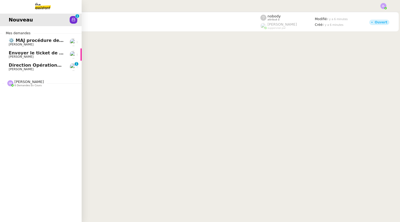
click at [7, 26] on link "Nouveau 0 1 2 3 4 5 6 7 8 9" at bounding box center [41, 20] width 82 height 13
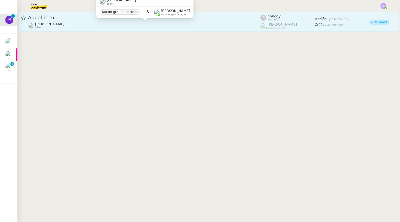
click at [105, 28] on div "[PERSON_NAME] client" at bounding box center [144, 25] width 233 height 7
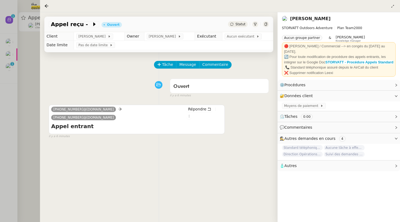
click at [239, 20] on div "Appel reçu - [PERSON_NAME]" at bounding box center [158, 25] width 229 height 16
click at [239, 24] on span "Statut" at bounding box center [241, 24] width 10 height 4
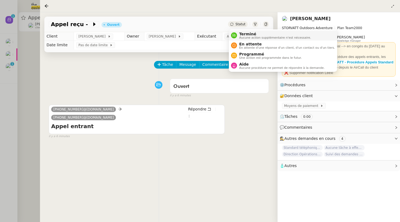
click at [248, 35] on span "Terminé" at bounding box center [275, 34] width 72 height 4
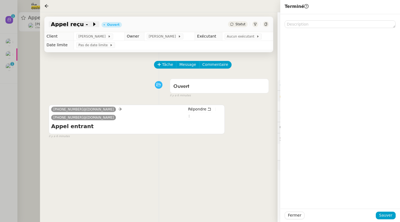
click at [88, 26] on span at bounding box center [90, 24] width 4 height 7
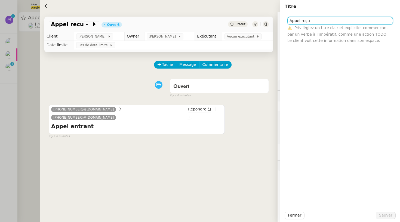
click at [326, 20] on input "Appel reçu -" at bounding box center [341, 21] width 106 height 8
type input "Appel reçu - [PERSON_NAME] (messagerie)"
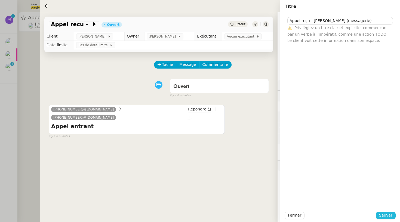
click at [387, 214] on span "Sauver" at bounding box center [385, 215] width 13 height 6
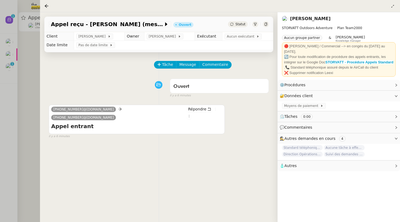
click at [246, 24] on div "Statut" at bounding box center [238, 24] width 20 height 6
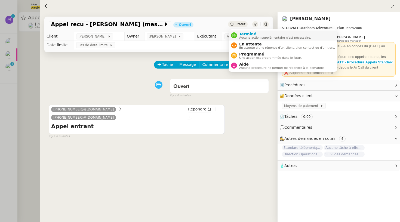
click at [241, 35] on span "Terminé" at bounding box center [275, 34] width 72 height 4
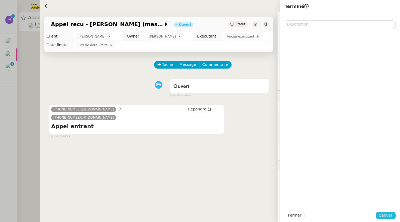
click at [386, 217] on span "Sauver" at bounding box center [385, 215] width 13 height 6
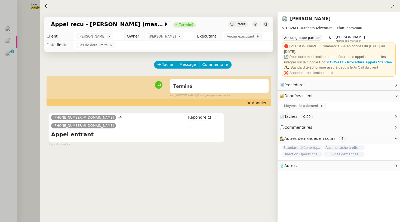
click at [12, 54] on div at bounding box center [200, 111] width 400 height 222
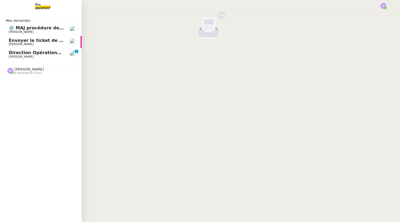
click at [12, 58] on link "Direction Opérations vous a mentionné sur le ticket [##3284##] [PERSON_NAME] [P…" at bounding box center [41, 54] width 82 height 13
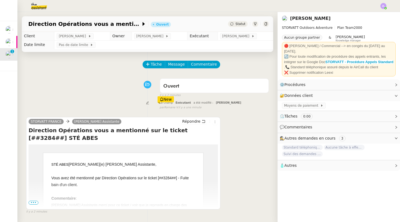
scroll to position [70, 0]
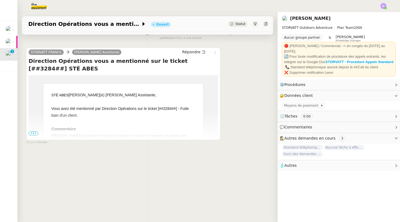
click at [35, 134] on span "•••" at bounding box center [34, 134] width 10 height 4
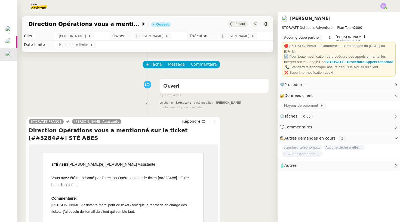
scroll to position [0, 0]
click at [150, 67] on button "Tâche" at bounding box center [154, 65] width 23 height 8
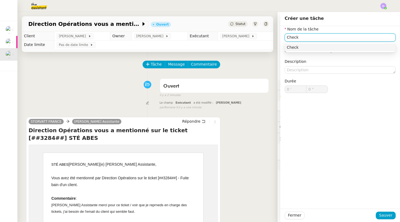
type input "Check"
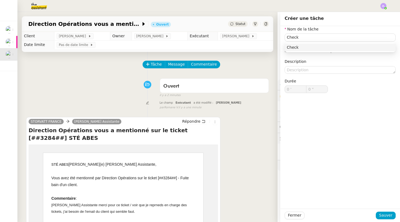
click at [378, 209] on div "Fermer Sauver" at bounding box center [340, 215] width 120 height 13
click at [384, 214] on span "Sauver" at bounding box center [385, 215] width 13 height 6
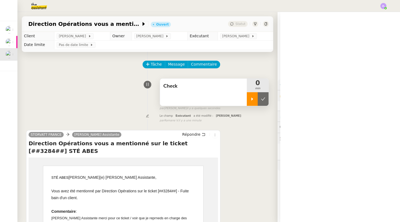
click at [251, 99] on icon at bounding box center [252, 99] width 4 height 4
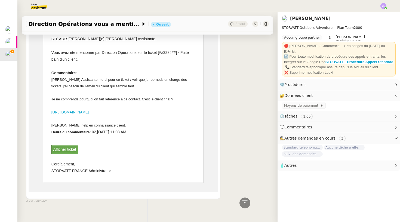
scroll to position [138, 0]
click at [89, 111] on link "[URL][DOMAIN_NAME]" at bounding box center [69, 113] width 37 height 4
click at [87, 116] on div at bounding box center [123, 119] width 144 height 7
click at [69, 148] on link "Afficher ticket" at bounding box center [64, 150] width 23 height 4
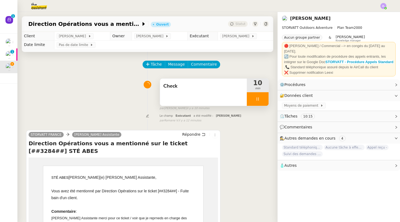
scroll to position [0, 0]
click at [250, 100] on div at bounding box center [258, 99] width 22 height 14
click at [262, 99] on icon at bounding box center [263, 99] width 4 height 4
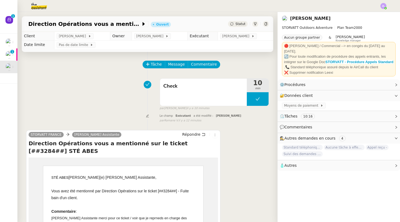
click at [239, 25] on span "Statut" at bounding box center [241, 24] width 10 height 4
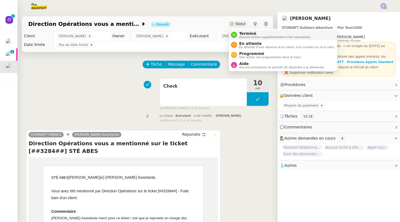
click at [242, 31] on span "Terminé" at bounding box center [275, 33] width 72 height 4
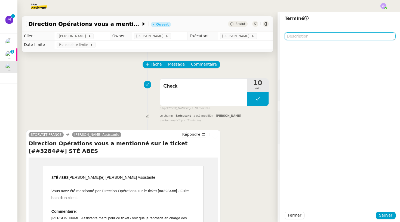
click at [305, 35] on textarea at bounding box center [340, 36] width 111 height 8
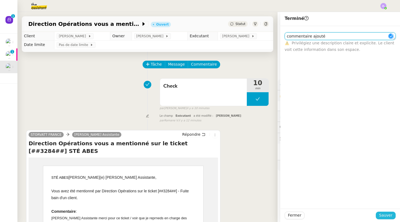
type textarea "commentaire ajouté"
click at [389, 213] on span "Sauver" at bounding box center [385, 215] width 13 height 6
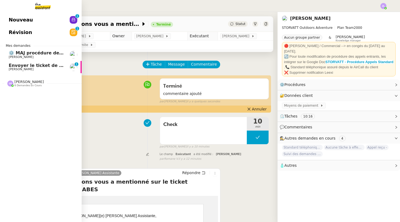
click at [28, 66] on span "Envoyer le ticket de monsieur [PERSON_NAME]" at bounding box center [66, 65] width 115 height 5
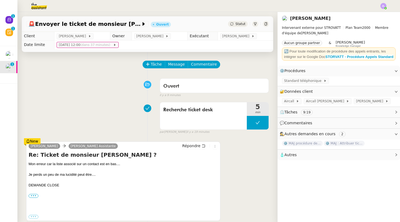
scroll to position [7, 0]
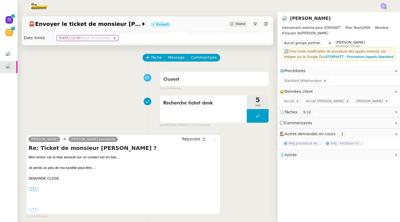
click at [157, 62] on div "Tâche Message Commentaire" at bounding box center [206, 60] width 126 height 13
click at [157, 61] on button "Tâche" at bounding box center [154, 58] width 23 height 8
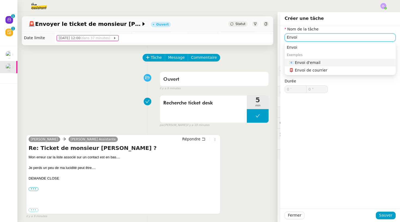
click at [325, 63] on div "📧 Envoi d'email" at bounding box center [341, 62] width 105 height 5
type input "Envoi d'email"
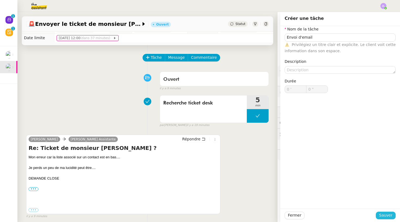
click at [385, 213] on span "Sauver" at bounding box center [385, 215] width 13 height 6
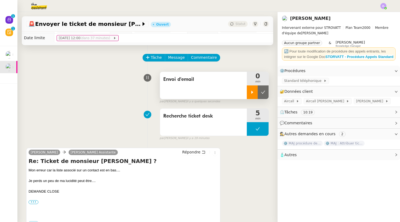
click at [252, 88] on div at bounding box center [252, 92] width 11 height 14
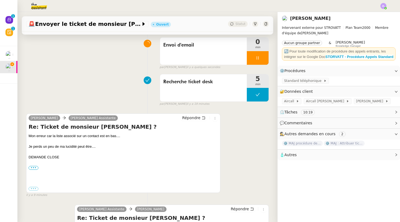
scroll to position [41, 0]
click at [193, 117] on span "Répondre" at bounding box center [191, 117] width 18 height 5
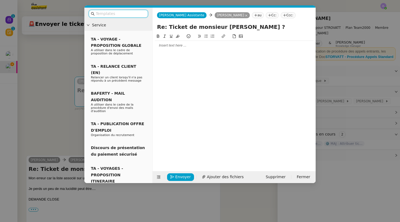
click at [174, 47] on div at bounding box center [234, 45] width 159 height 5
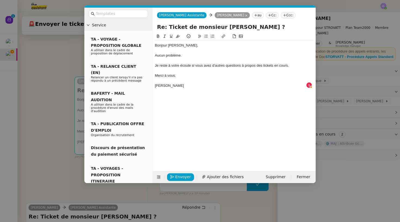
click at [162, 86] on div "[PERSON_NAME]" at bounding box center [234, 85] width 159 height 5
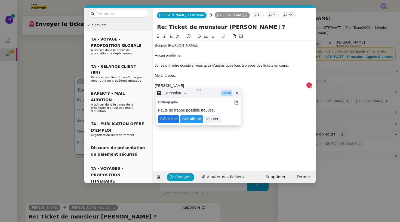
click at [174, 122] on lt-span "G é raldine" at bounding box center [168, 119] width 21 height 8
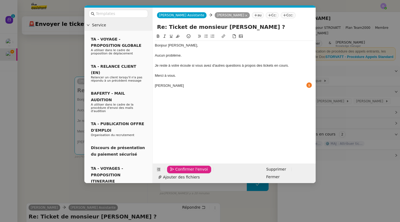
click at [182, 173] on span "Confirmer l'envoi" at bounding box center [191, 169] width 33 height 6
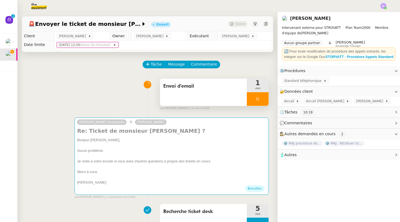
scroll to position [0, 0]
click at [252, 102] on div at bounding box center [258, 99] width 22 height 14
click at [265, 99] on icon at bounding box center [263, 99] width 4 height 4
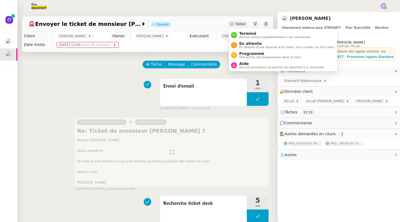
click at [242, 25] on span "Statut" at bounding box center [241, 24] width 10 height 4
click at [242, 38] on span "Aucune action supplémentaire n'est nécessaire." at bounding box center [275, 37] width 72 height 3
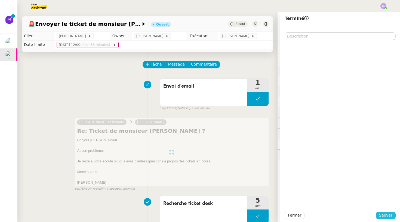
click at [386, 218] on span "Sauver" at bounding box center [385, 215] width 13 height 6
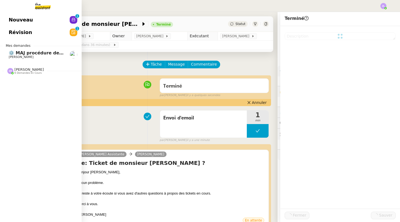
click at [32, 26] on link "Nouveau 0 1 2 3 4 5 6 7 8 9" at bounding box center [41, 20] width 82 height 13
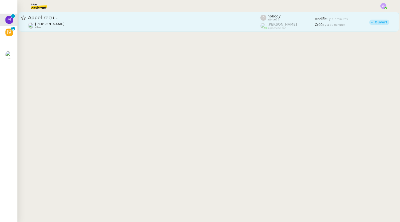
click at [130, 29] on link "Appel reçu - [PERSON_NAME] client nobody attribué à [PERSON_NAME] suppervisé pa…" at bounding box center [209, 22] width 381 height 20
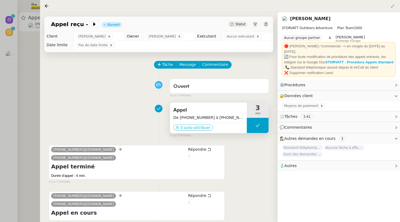
click at [198, 128] on span "S'auto-attribuer" at bounding box center [196, 127] width 30 height 5
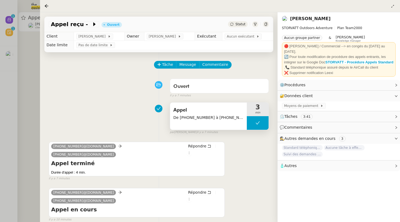
click at [207, 118] on span "De [PHONE_NUMBER] à [PHONE_NUMBER]" at bounding box center [208, 118] width 70 height 6
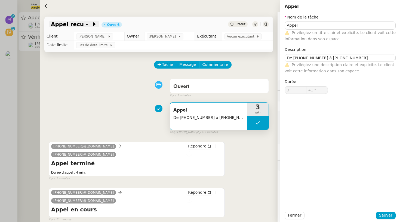
click at [88, 24] on span at bounding box center [90, 24] width 4 height 7
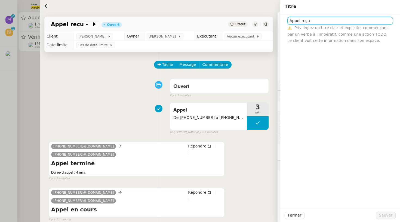
click at [318, 24] on input "Appel reçu -" at bounding box center [341, 21] width 106 height 8
drag, startPoint x: 327, startPoint y: 23, endPoint x: 315, endPoint y: 23, distance: 12.0
click at [315, 23] on input "Appel reçu - [PERSON_NAME]" at bounding box center [341, 21] width 106 height 8
type input "Appel reçu - [PERSON_NAME]"
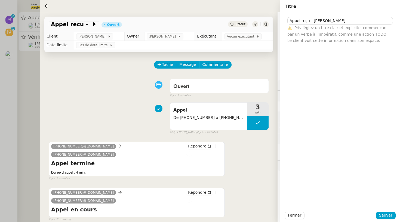
click at [387, 221] on div "Fermer Sauver" at bounding box center [340, 215] width 120 height 13
click at [385, 212] on span "Sauver" at bounding box center [385, 215] width 13 height 6
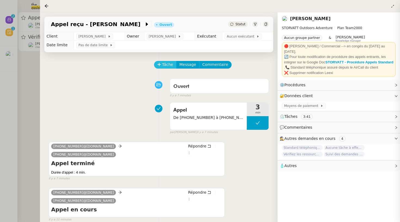
click at [163, 62] on span "Tâche" at bounding box center [167, 65] width 11 height 6
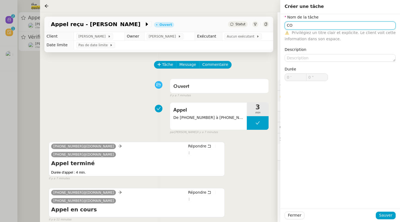
type input "C"
type input "Ticket"
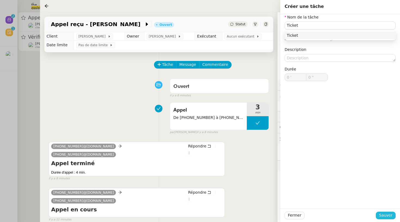
click at [393, 217] on button "Sauver" at bounding box center [386, 216] width 20 height 8
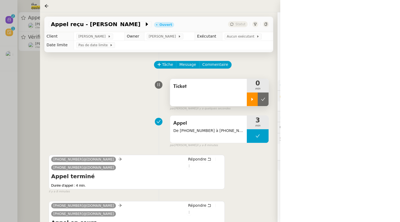
click at [253, 103] on div at bounding box center [252, 100] width 11 height 14
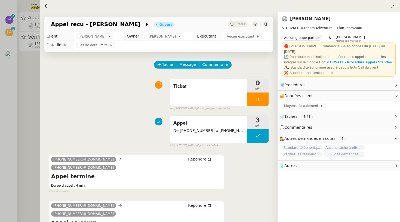
click at [28, 56] on div at bounding box center [200, 111] width 400 height 222
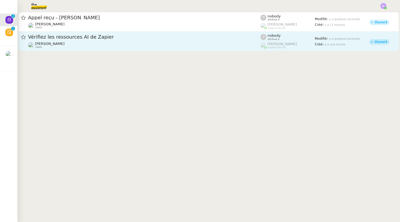
click at [95, 38] on span "Vérifiez les ressources AI de Zapier" at bounding box center [144, 37] width 233 height 5
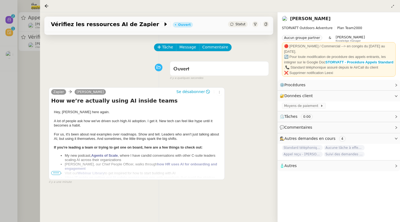
scroll to position [22, 0]
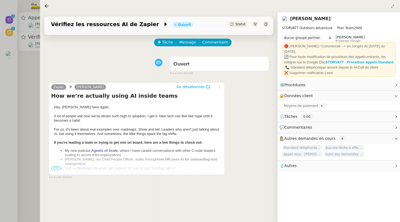
click at [54, 169] on span "•••" at bounding box center [56, 168] width 10 height 4
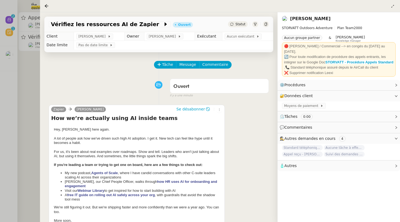
scroll to position [0, 0]
click at [240, 21] on div "Vérifiez les ressources AI de Zapier Ouvert Statut" at bounding box center [158, 25] width 229 height 16
click at [243, 38] on span "Aucun exécutant" at bounding box center [242, 36] width 30 height 5
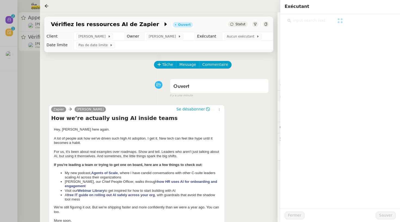
click at [240, 24] on span "Statut" at bounding box center [241, 24] width 10 height 4
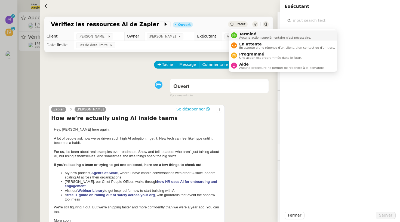
click at [254, 35] on span "Terminé" at bounding box center [275, 34] width 72 height 4
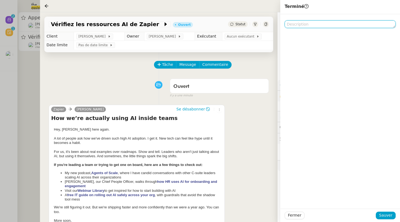
click at [318, 24] on textarea at bounding box center [340, 24] width 111 height 8
type textarea ">SPAM"
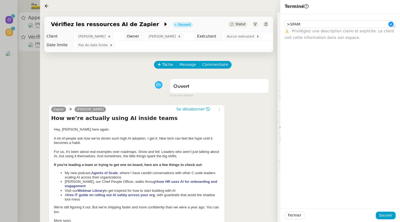
click at [385, 220] on div "Fermer Sauver" at bounding box center [340, 215] width 120 height 13
click at [380, 214] on span "Sauver" at bounding box center [385, 215] width 13 height 6
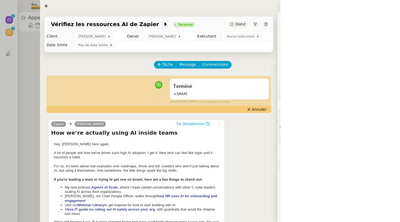
click at [11, 70] on div at bounding box center [200, 111] width 400 height 222
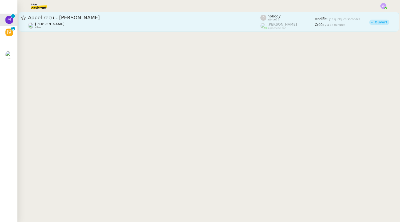
click at [96, 25] on div "[PERSON_NAME] client" at bounding box center [144, 25] width 233 height 7
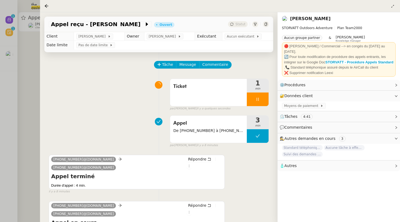
click at [30, 53] on div at bounding box center [200, 111] width 400 height 222
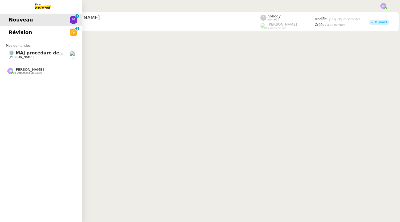
click at [9, 55] on span "[PERSON_NAME]" at bounding box center [21, 57] width 25 height 4
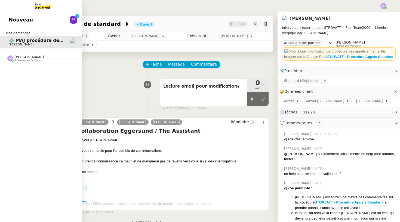
click at [42, 26] on link "Nouveau 0 1 2 3 4 5 6 7 8 9" at bounding box center [41, 20] width 82 height 13
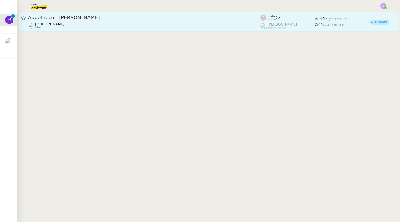
click at [187, 19] on span "Appel reçu - [PERSON_NAME]" at bounding box center [144, 17] width 233 height 5
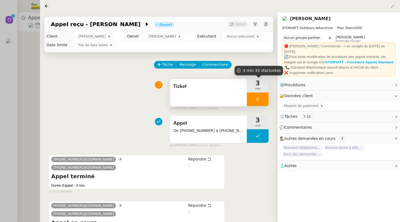
click at [251, 101] on div at bounding box center [258, 100] width 22 height 14
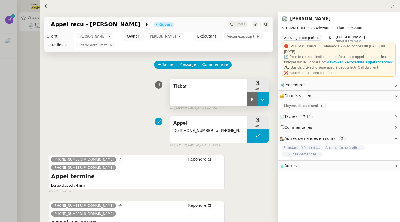
click at [258, 101] on button at bounding box center [263, 100] width 11 height 14
click at [240, 21] on div "Appel reçu - [PERSON_NAME] Ouvert Statut" at bounding box center [158, 25] width 229 height 16
click at [240, 24] on span "Statut" at bounding box center [241, 24] width 10 height 4
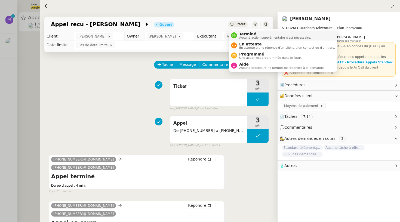
click at [249, 32] on span "Terminé" at bounding box center [275, 34] width 72 height 4
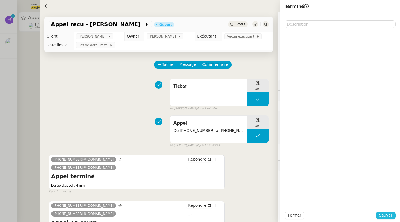
click at [383, 216] on span "Sauver" at bounding box center [385, 215] width 13 height 6
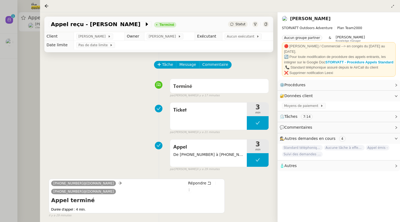
click at [22, 43] on div at bounding box center [200, 111] width 400 height 222
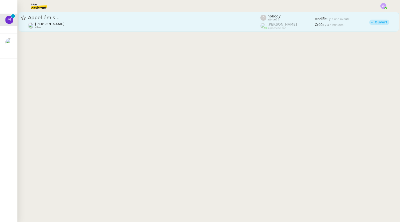
click at [53, 23] on span "[PERSON_NAME]" at bounding box center [49, 24] width 29 height 4
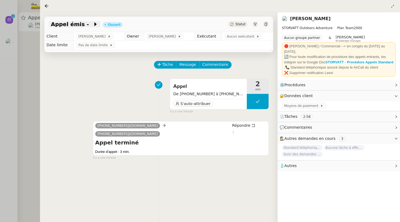
click at [89, 25] on span at bounding box center [91, 24] width 4 height 7
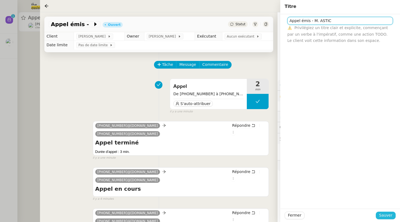
type input "Appel émis - M. ASTIC"
click at [384, 216] on span "Sauver" at bounding box center [385, 215] width 13 height 6
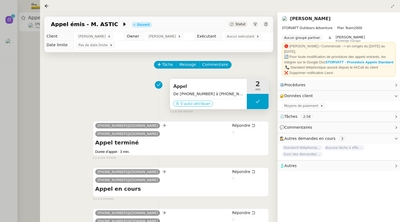
click at [196, 104] on span "S'auto-attribuer" at bounding box center [196, 103] width 30 height 5
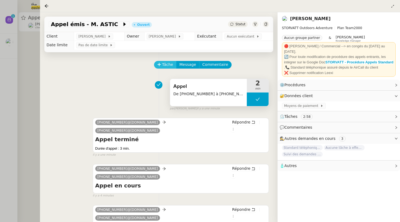
click at [165, 64] on span "Tâche" at bounding box center [167, 65] width 11 height 6
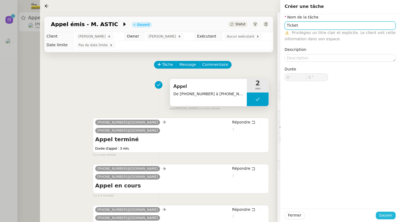
type input "Ticket"
click at [386, 215] on span "Sauver" at bounding box center [385, 215] width 13 height 6
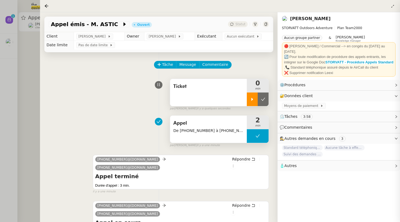
click at [255, 100] on div at bounding box center [252, 100] width 11 height 14
click at [7, 71] on div at bounding box center [200, 111] width 400 height 222
